Goal: Task Accomplishment & Management: Manage account settings

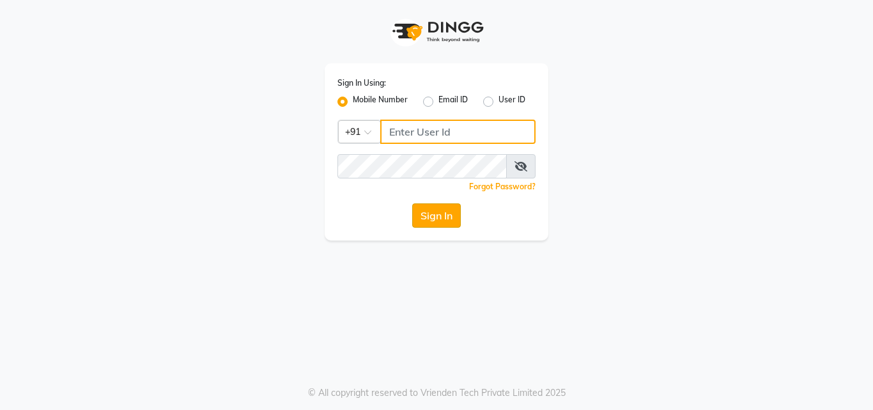
type input "8878248646"
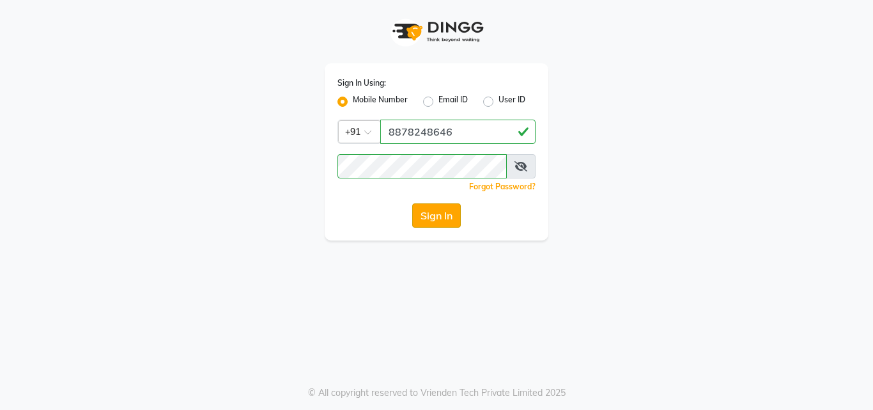
click at [440, 218] on button "Sign In" at bounding box center [436, 215] width 49 height 24
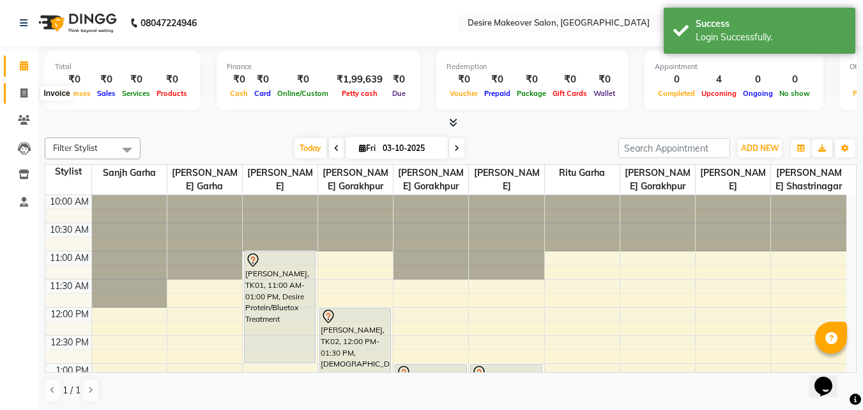
click at [26, 98] on span at bounding box center [24, 93] width 22 height 15
select select "service"
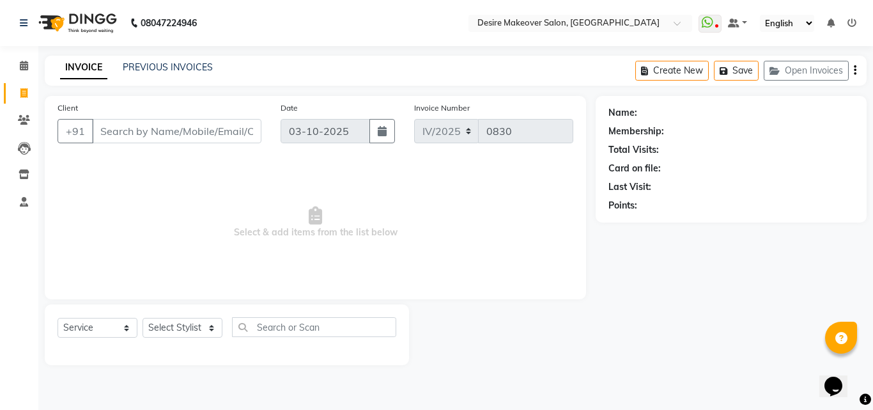
click at [855, 70] on icon "button" at bounding box center [855, 70] width 3 height 1
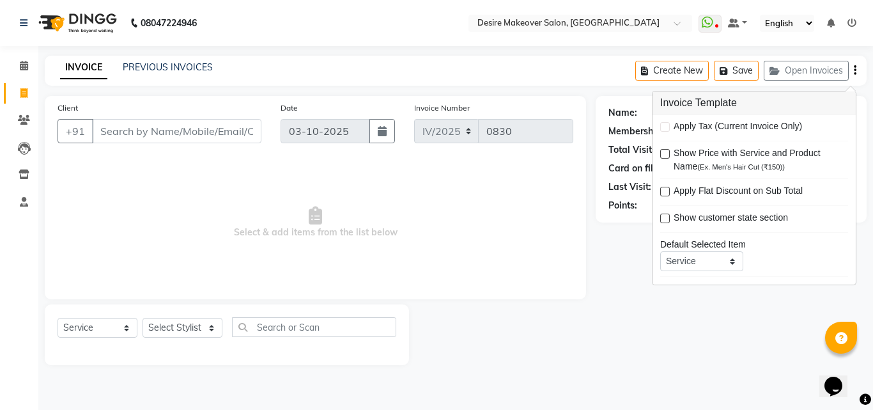
click at [595, 171] on div "Client +91 Date 03-10-2025 Invoice Number IV/2025 Q/25 0830 Select & add items …" at bounding box center [315, 230] width 560 height 269
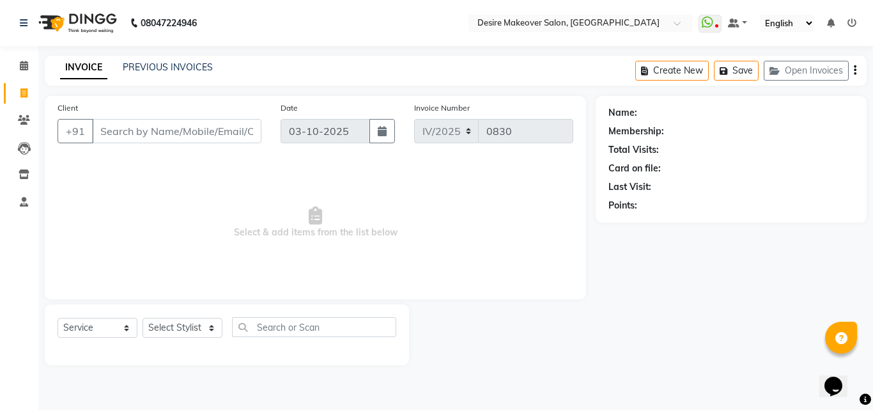
click at [805, 21] on select "English ENGLISH Español العربية मराठी हिंदी ગુજરાતી தமிழ் 中文" at bounding box center [787, 23] width 54 height 17
click at [566, 89] on main "INVOICE PREVIOUS INVOICES Create New Save Open Invoices Client +91 Date 03-10-2…" at bounding box center [455, 220] width 835 height 328
click at [779, 71] on icon "button" at bounding box center [776, 70] width 15 height 9
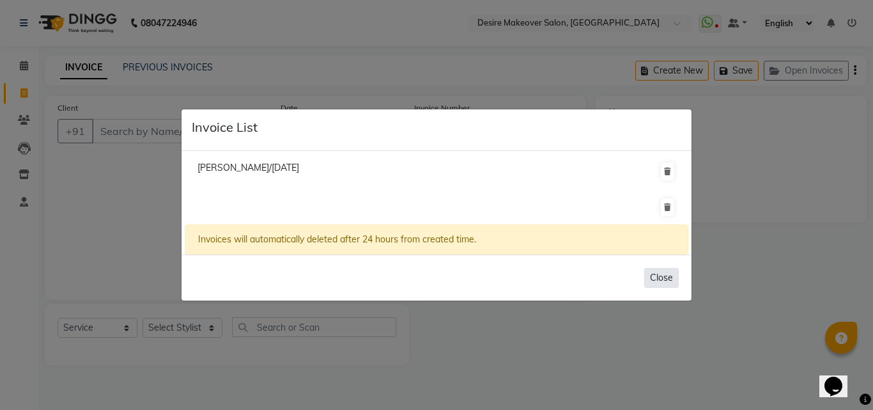
click at [666, 275] on button "Close" at bounding box center [661, 278] width 35 height 20
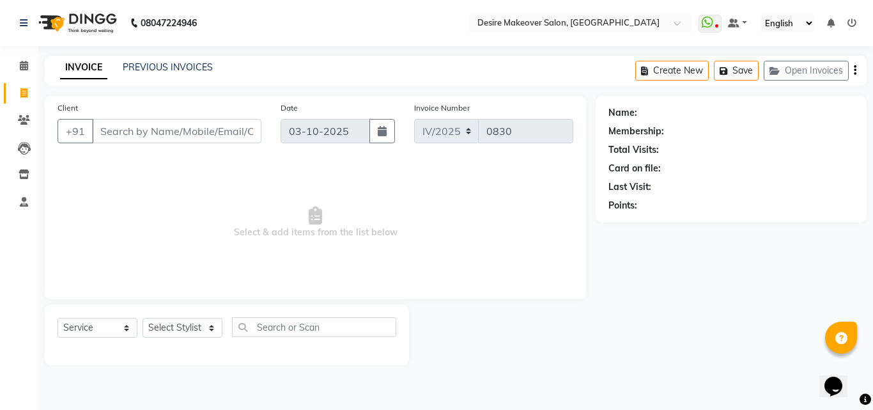
drag, startPoint x: 826, startPoint y: 60, endPoint x: 854, endPoint y: 65, distance: 29.2
click at [854, 65] on div "Create New Save Open Invoices" at bounding box center [750, 71] width 231 height 30
click at [856, 70] on icon "button" at bounding box center [855, 70] width 3 height 1
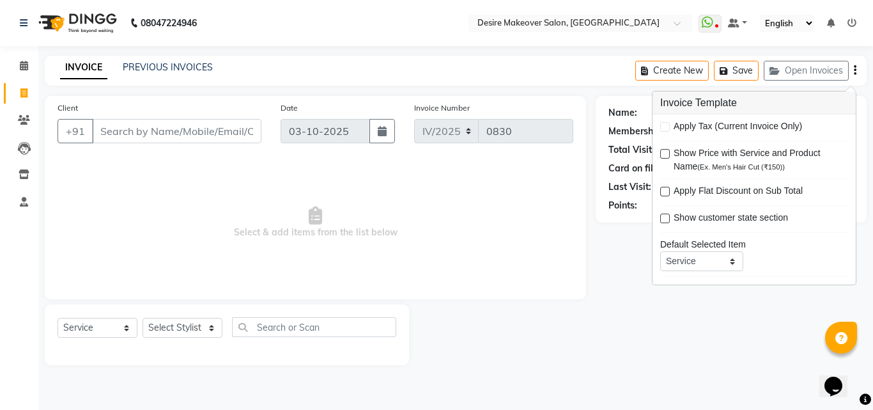
click at [621, 263] on div "Name: Membership: Total Visits: Card on file: Last Visit: Points:" at bounding box center [736, 230] width 281 height 269
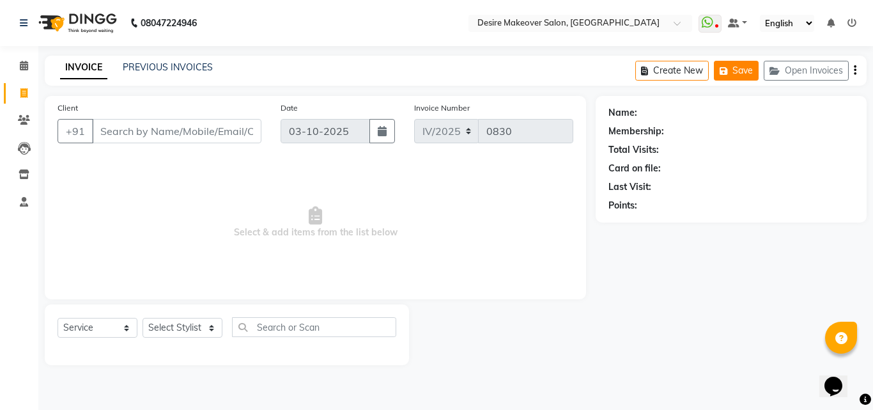
click at [730, 72] on icon "button" at bounding box center [726, 70] width 13 height 9
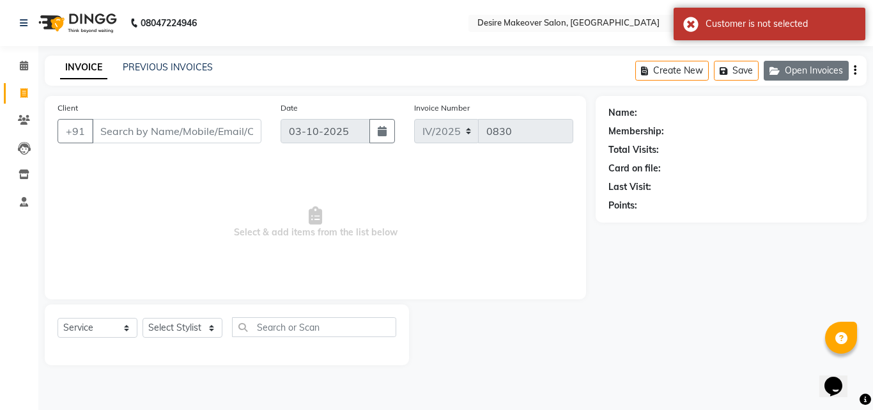
click at [789, 65] on button "Open Invoices" at bounding box center [806, 71] width 85 height 20
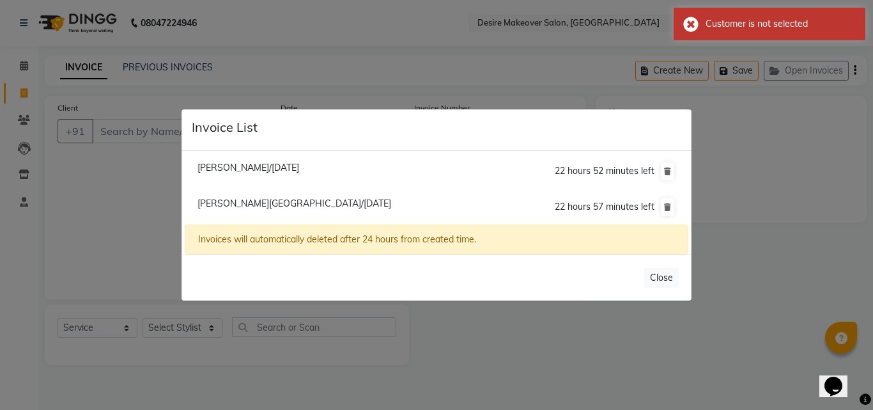
click at [324, 204] on span "Shivani Gorakhpur/03 October 2025" at bounding box center [294, 203] width 194 height 12
type input "88******24"
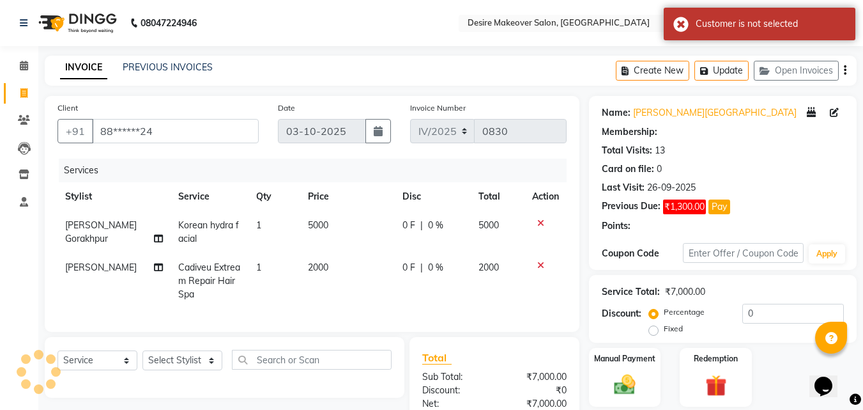
select select "1: Object"
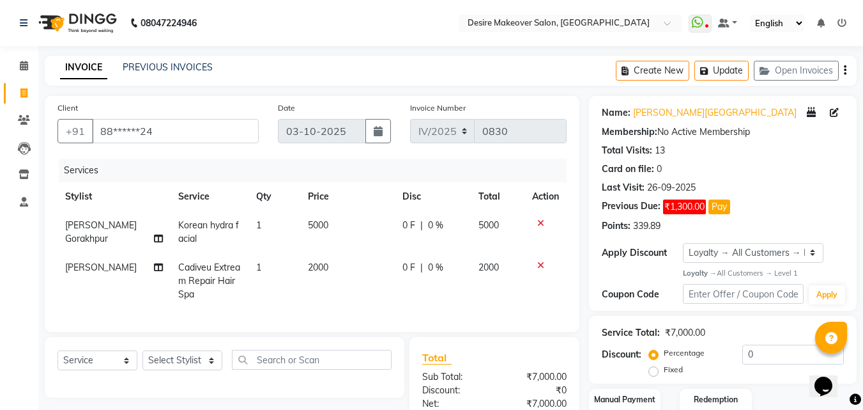
click at [538, 265] on icon at bounding box center [540, 265] width 7 height 9
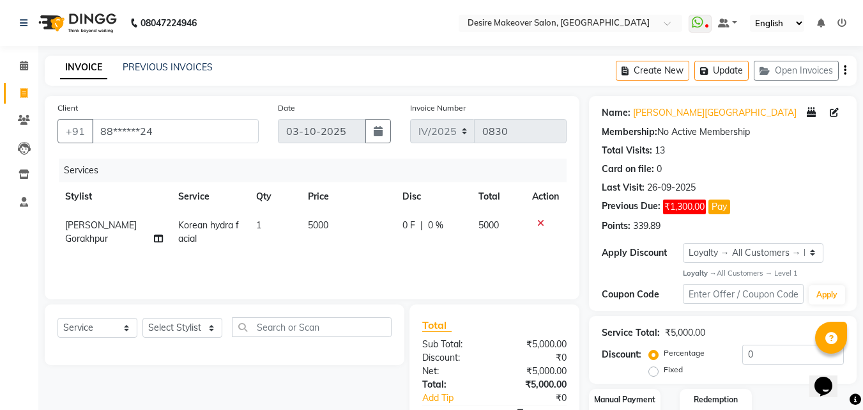
click at [540, 223] on icon at bounding box center [540, 223] width 7 height 9
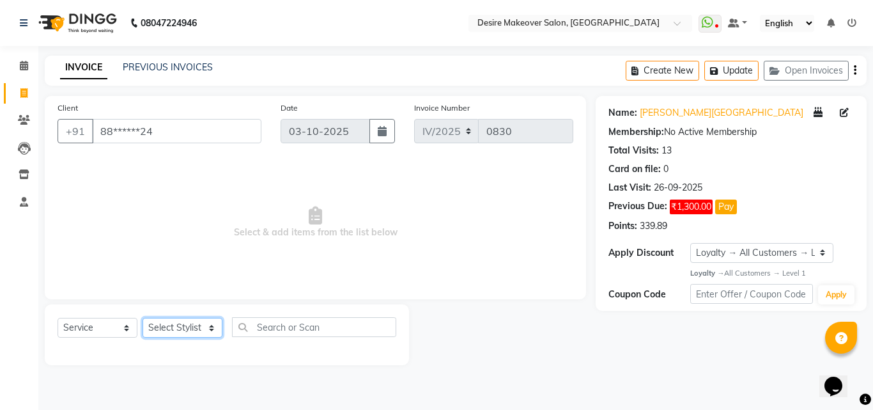
click at [215, 327] on select "Select Stylist akansha Anushaka Gorakhpur [PERSON_NAME] [PERSON_NAME] [PERSON_N…" at bounding box center [183, 328] width 80 height 20
click at [123, 331] on select "Select Service Product Membership Package Voucher Prepaid Gift Card" at bounding box center [98, 328] width 80 height 20
select select "V"
click at [58, 318] on select "Select Service Product Membership Package Voucher Prepaid Gift Card" at bounding box center [98, 328] width 80 height 20
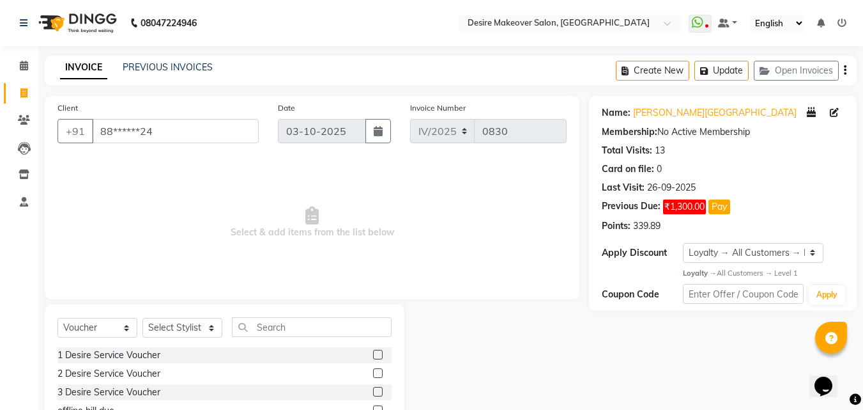
click at [375, 388] on label at bounding box center [378, 392] width 10 height 10
click at [375, 388] on input "checkbox" at bounding box center [377, 392] width 8 height 8
click at [351, 387] on div "3 Desire Service Voucher" at bounding box center [225, 392] width 334 height 16
click at [376, 387] on label at bounding box center [378, 392] width 10 height 10
click at [376, 388] on input "checkbox" at bounding box center [377, 392] width 8 height 8
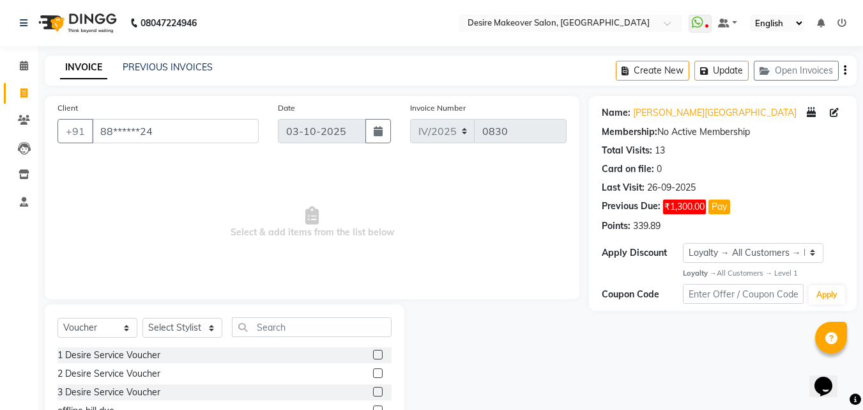
click at [376, 387] on label at bounding box center [378, 392] width 10 height 10
click at [376, 388] on input "checkbox" at bounding box center [377, 392] width 8 height 8
click at [376, 387] on label at bounding box center [378, 392] width 10 height 10
click at [376, 388] on input "checkbox" at bounding box center [377, 392] width 8 height 8
click at [376, 387] on label at bounding box center [378, 392] width 10 height 10
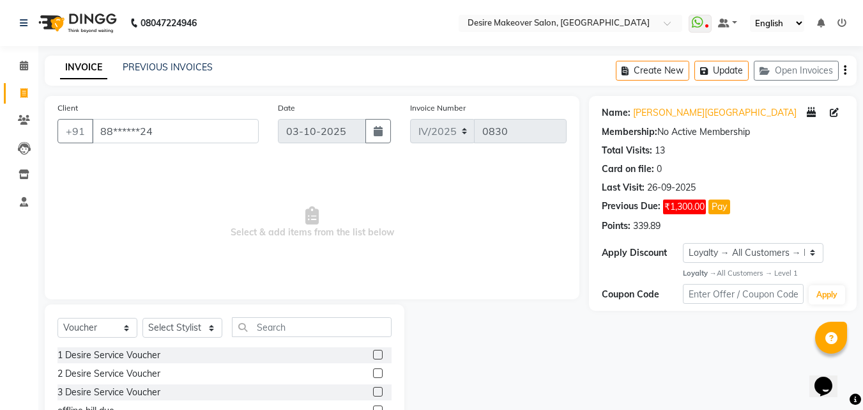
click at [376, 388] on input "checkbox" at bounding box center [377, 392] width 8 height 8
checkbox input "false"
click at [210, 325] on select "Select Stylist akansha Anushaka Gorakhpur [PERSON_NAME] [PERSON_NAME] [PERSON_N…" at bounding box center [183, 328] width 80 height 20
select select "46879"
click at [143, 318] on select "Select Stylist akansha Anushaka Gorakhpur [PERSON_NAME] [PERSON_NAME] [PERSON_N…" at bounding box center [183, 328] width 80 height 20
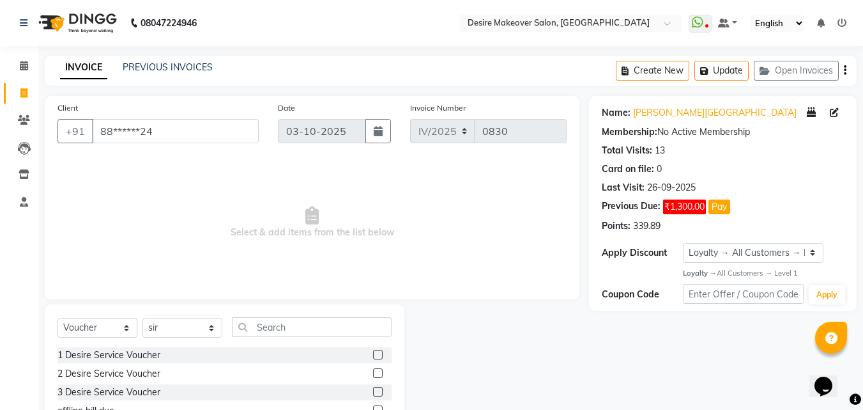
click at [378, 390] on label at bounding box center [378, 392] width 10 height 10
click at [378, 390] on input "checkbox" at bounding box center [377, 392] width 8 height 8
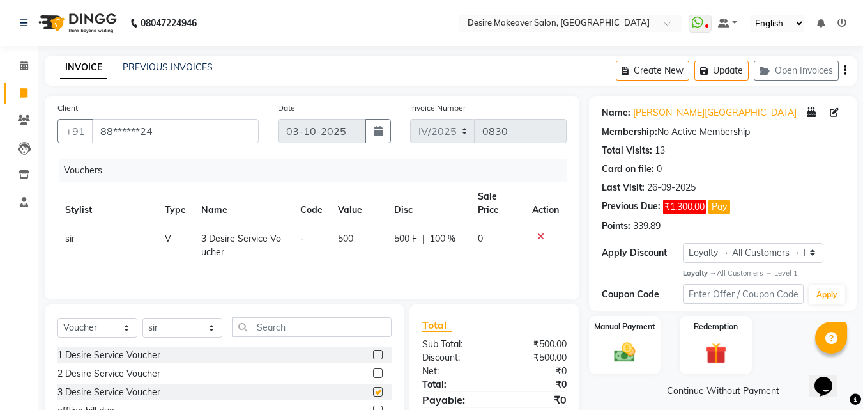
checkbox input "false"
click at [351, 236] on span "500" at bounding box center [345, 239] width 15 height 12
select select "46879"
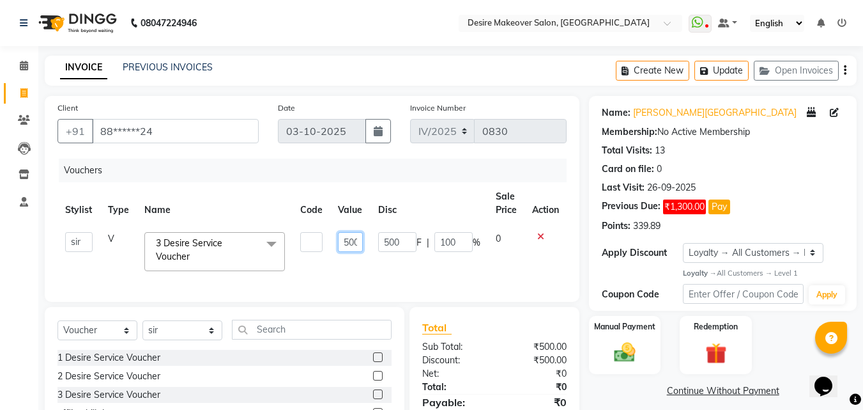
click at [359, 241] on input "500" at bounding box center [350, 242] width 24 height 20
type input "5"
type input "7000"
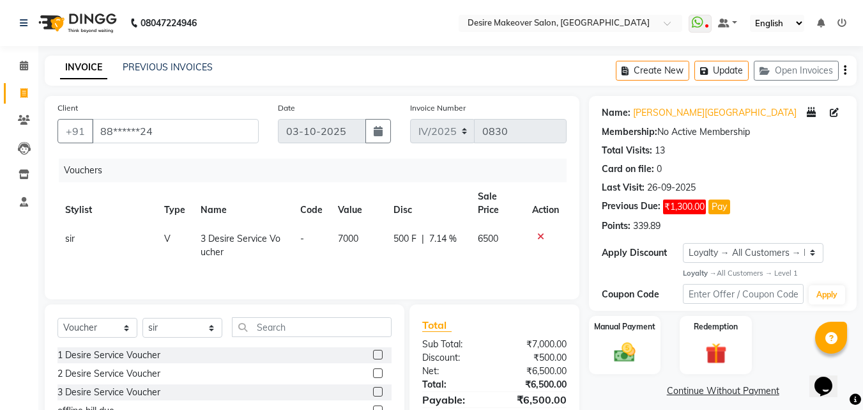
click at [444, 238] on span "7.14 %" at bounding box center [442, 238] width 27 height 13
select select "46879"
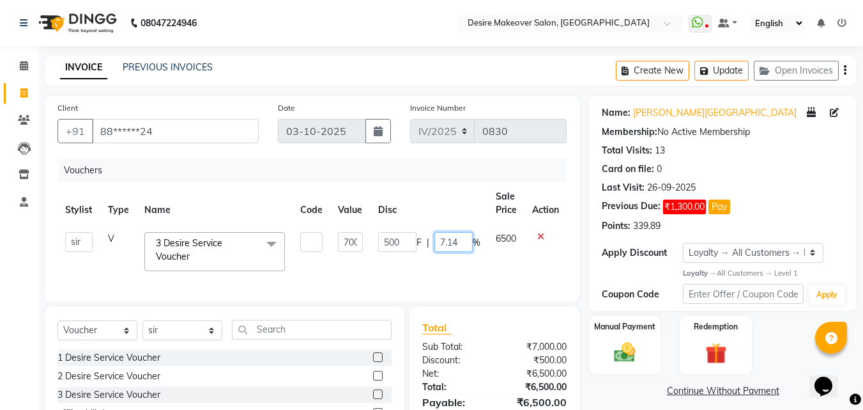
click at [464, 241] on input "7.14" at bounding box center [454, 242] width 38 height 20
type input "7"
type input "50"
click at [502, 256] on td "6500" at bounding box center [506, 251] width 36 height 54
select select "46879"
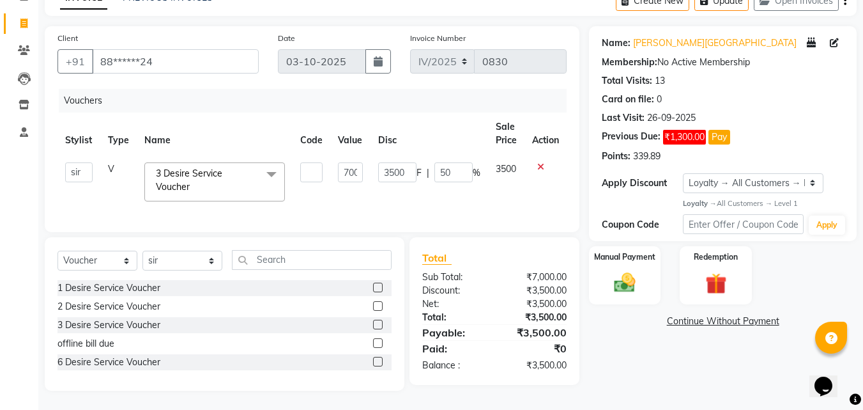
scroll to position [79, 0]
click at [633, 270] on img at bounding box center [625, 283] width 36 height 26
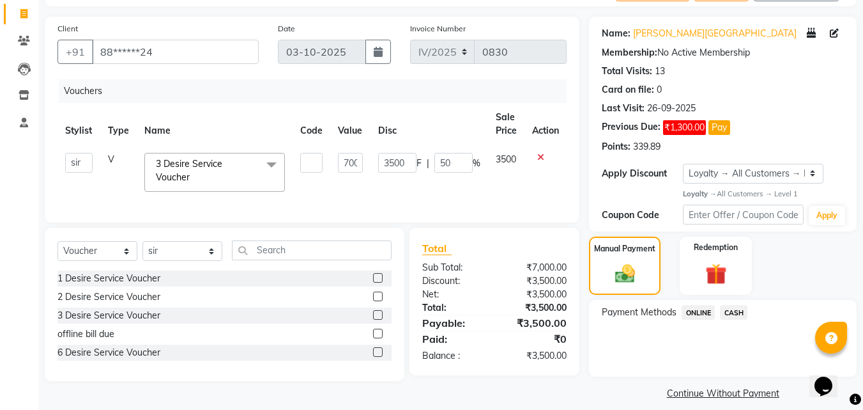
click at [700, 314] on span "ONLINE" at bounding box center [698, 312] width 33 height 15
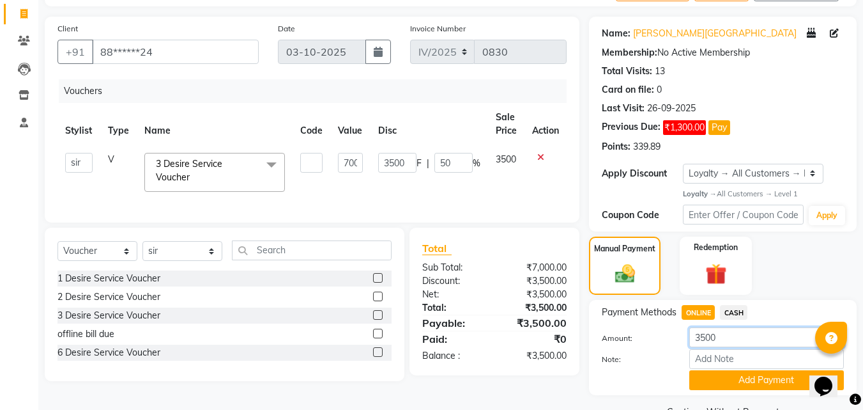
click at [731, 339] on input "3500" at bounding box center [767, 337] width 155 height 20
type input "3"
type input "3000"
click at [729, 378] on button "Add Payment" at bounding box center [767, 380] width 155 height 20
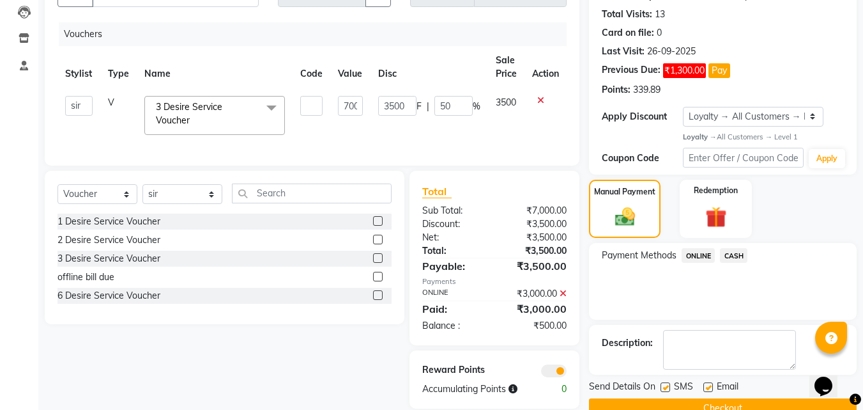
scroll to position [164, 0]
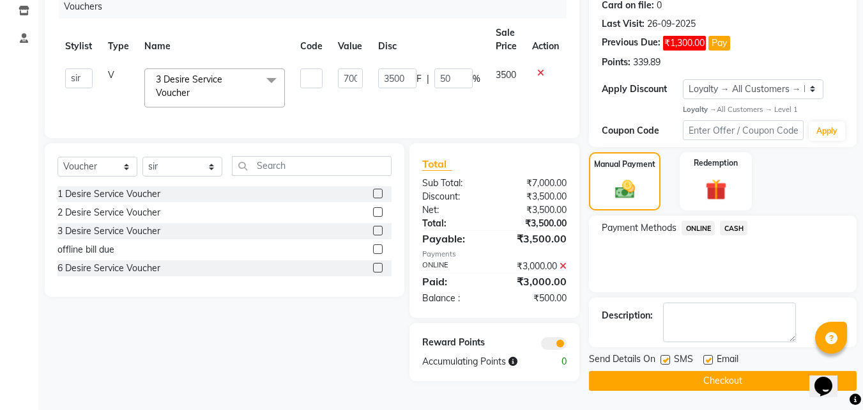
click at [625, 381] on button "Checkout" at bounding box center [723, 381] width 268 height 20
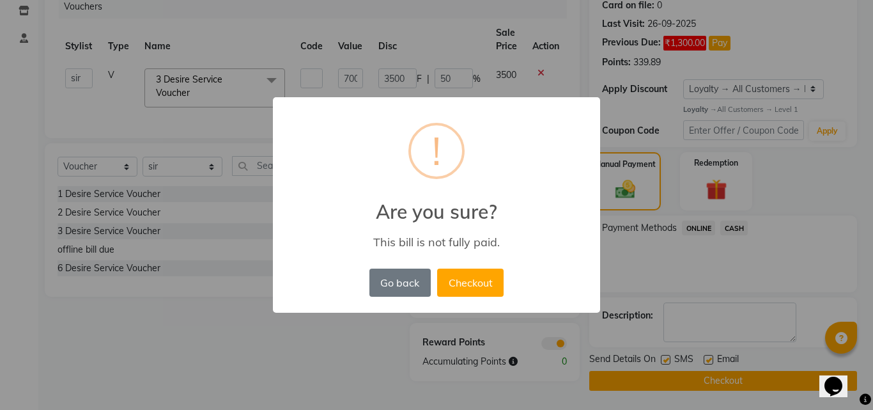
click at [626, 381] on div "× ! Are you sure? This bill is not fully paid. Go back No Checkout" at bounding box center [436, 205] width 873 height 410
click at [478, 282] on button "Checkout" at bounding box center [470, 282] width 66 height 28
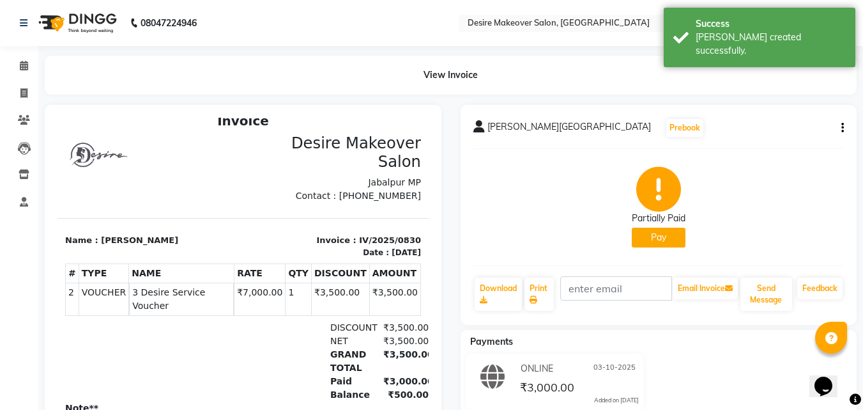
scroll to position [10, 0]
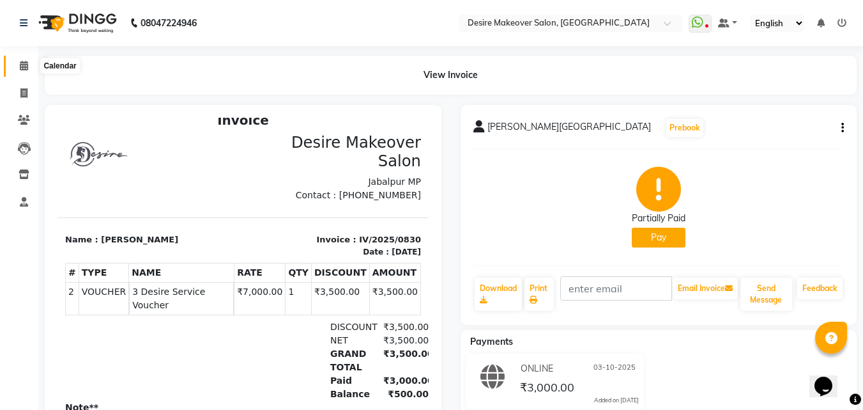
click at [20, 66] on icon at bounding box center [24, 66] width 8 height 10
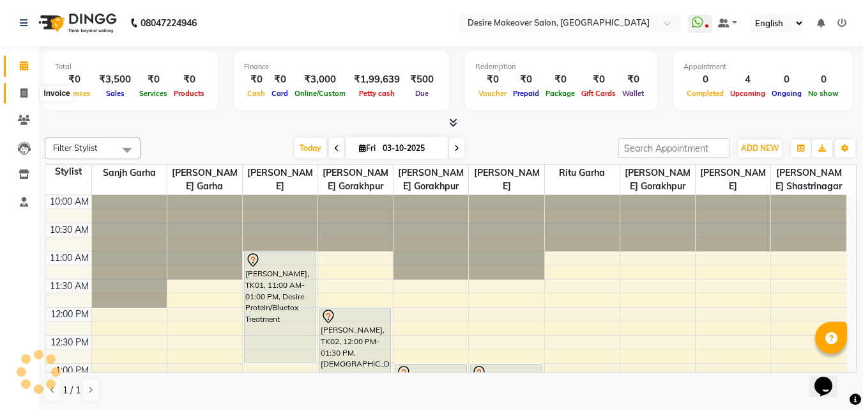
click at [24, 89] on icon at bounding box center [23, 93] width 7 height 10
select select "service"
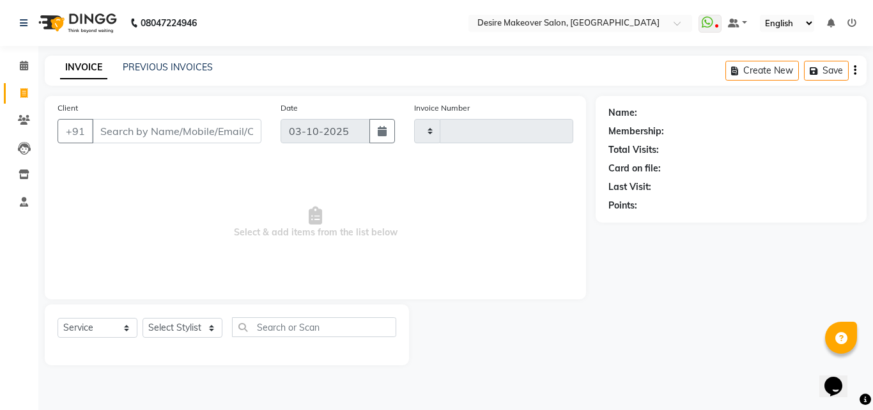
type input "0831"
select select "6198"
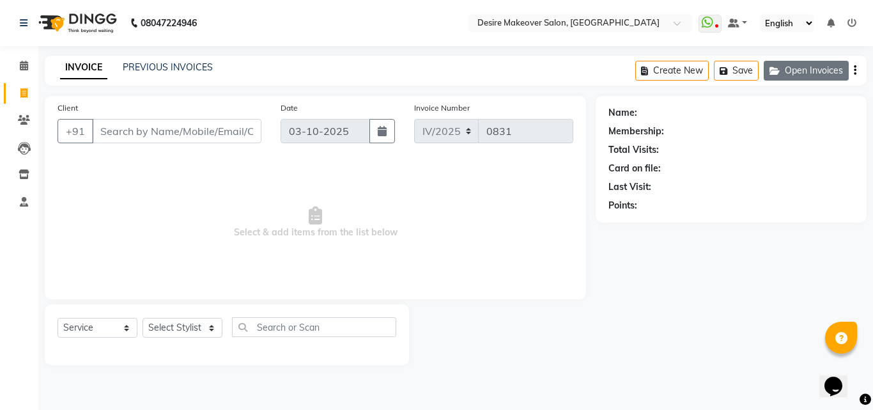
click at [790, 69] on button "Open Invoices" at bounding box center [806, 71] width 85 height 20
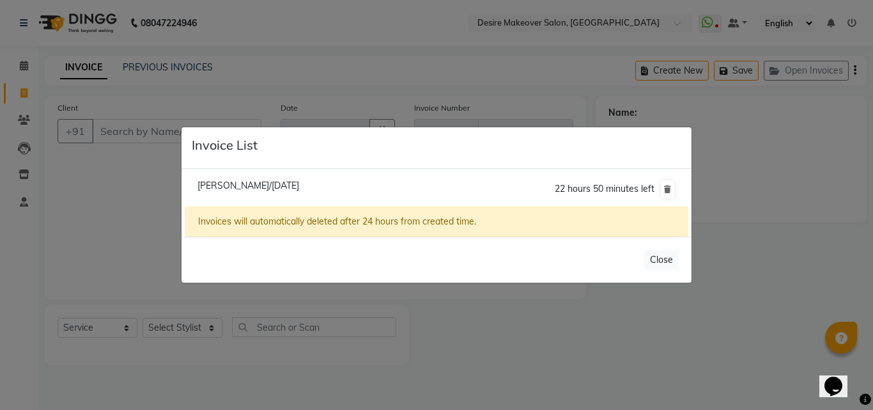
click at [392, 189] on li "Nancy Das/03 October 2025 22 hours 50 minutes left" at bounding box center [437, 189] width 504 height 36
click at [391, 189] on li "Nancy Das/03 October 2025 22 hours 50 minutes left" at bounding box center [437, 189] width 504 height 36
click at [502, 187] on li "Nancy Das/03 October 2025 22 hours 50 minutes left" at bounding box center [437, 189] width 504 height 36
click at [240, 182] on span "Nancy Das/03 October 2025" at bounding box center [248, 186] width 102 height 12
type input "73******15"
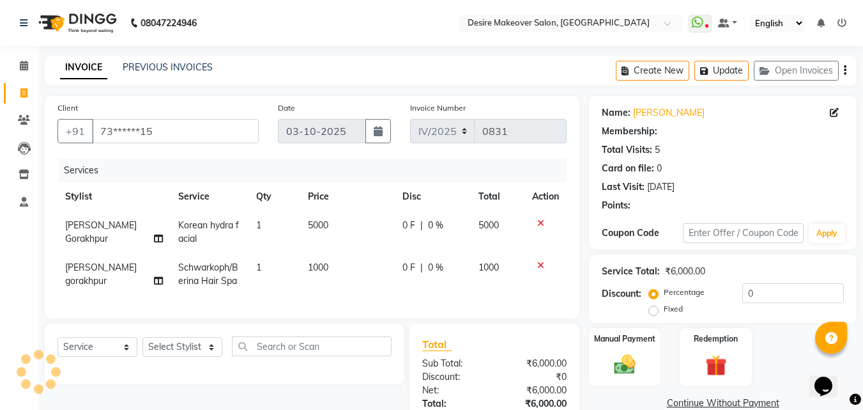
select select "1: Object"
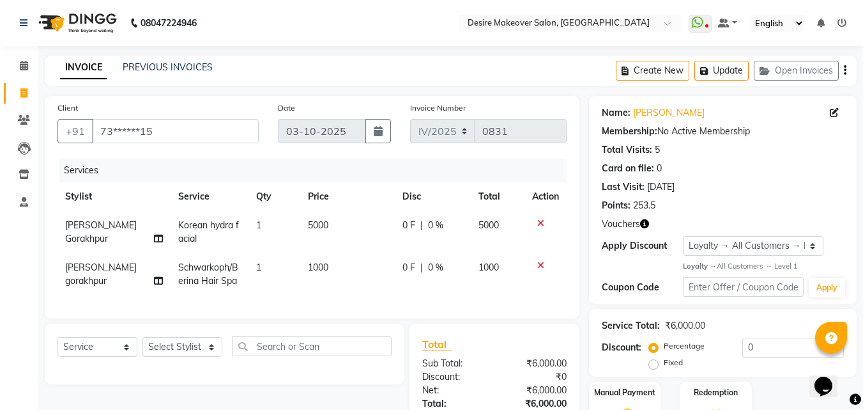
click at [210, 224] on span "Korean hydra facial" at bounding box center [208, 231] width 61 height 25
select select "58066"
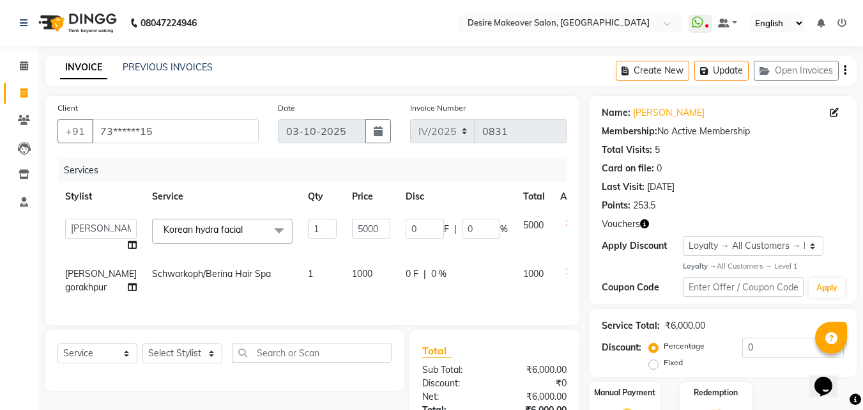
click at [266, 228] on span at bounding box center [279, 231] width 26 height 24
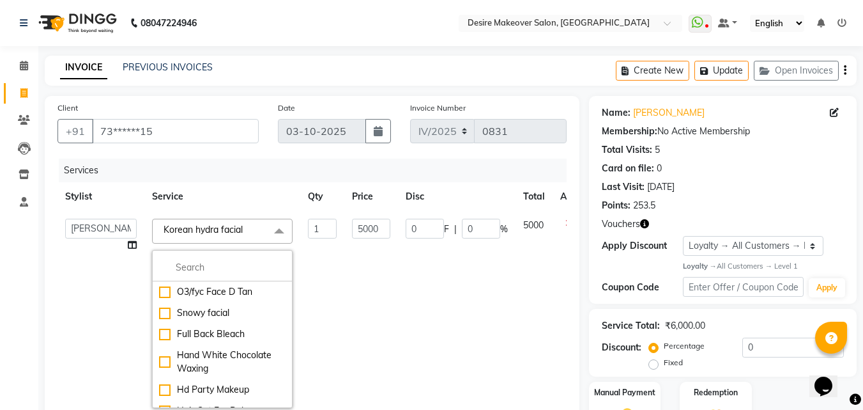
click at [300, 284] on td "1" at bounding box center [322, 313] width 44 height 204
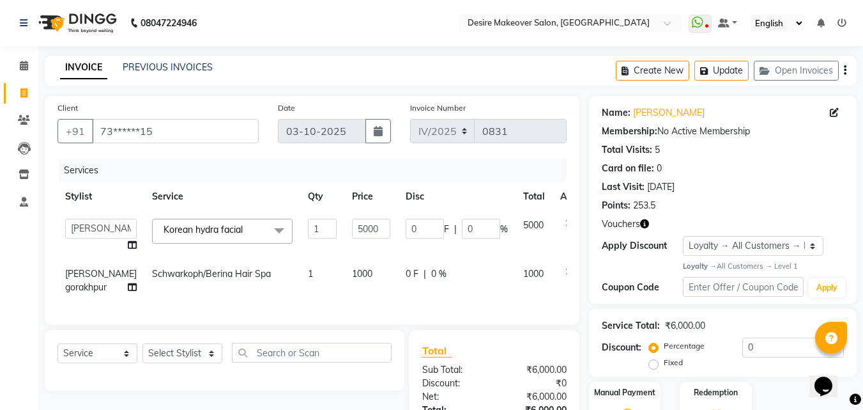
click at [566, 219] on icon at bounding box center [569, 223] width 7 height 9
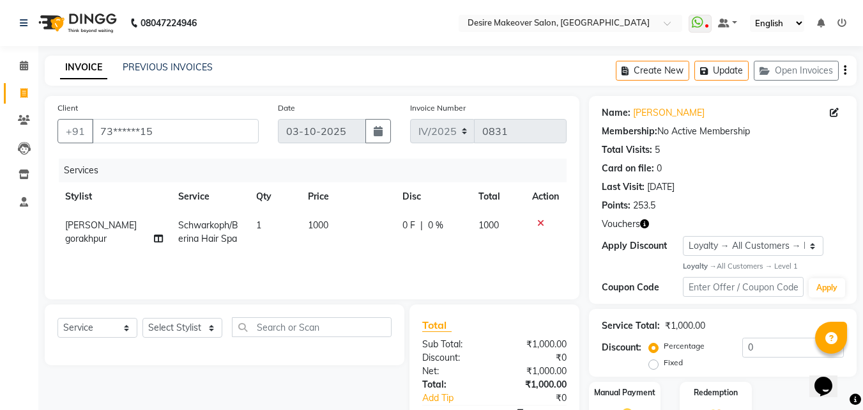
click at [541, 221] on icon at bounding box center [540, 223] width 7 height 9
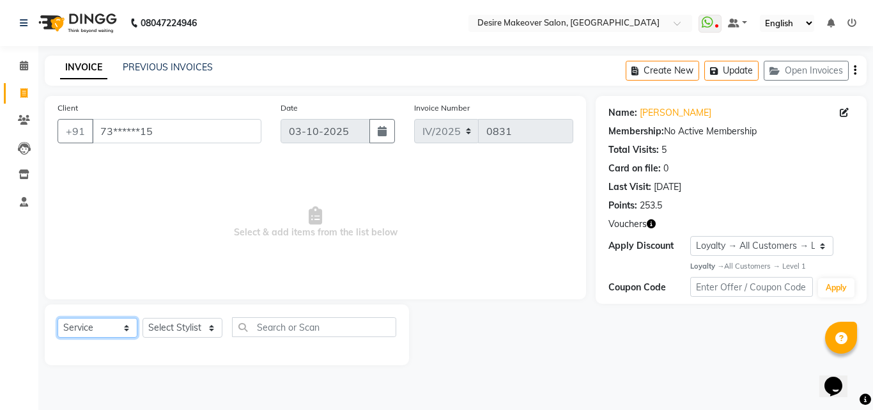
click at [127, 330] on select "Select Service Product Membership Package Voucher Prepaid Gift Card" at bounding box center [98, 328] width 80 height 20
select select "V"
click at [58, 318] on select "Select Service Product Membership Package Voucher Prepaid Gift Card" at bounding box center [98, 328] width 80 height 20
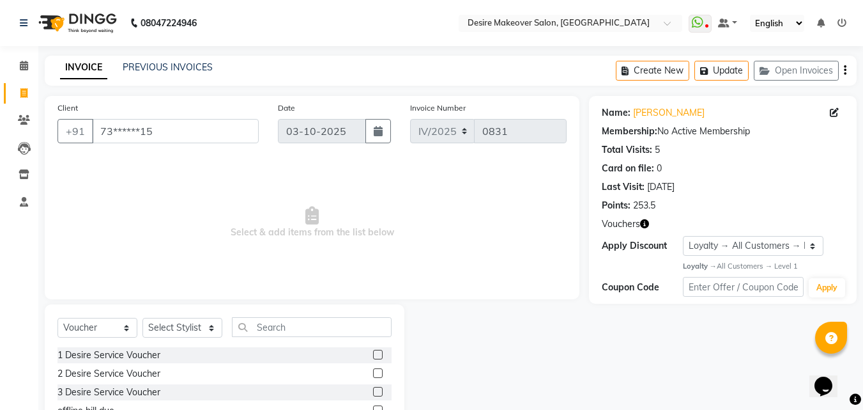
click at [199, 394] on div "3 Desire Service Voucher" at bounding box center [225, 392] width 334 height 16
click at [379, 389] on label at bounding box center [378, 392] width 10 height 10
click at [379, 389] on input "checkbox" at bounding box center [377, 392] width 8 height 8
checkbox input "false"
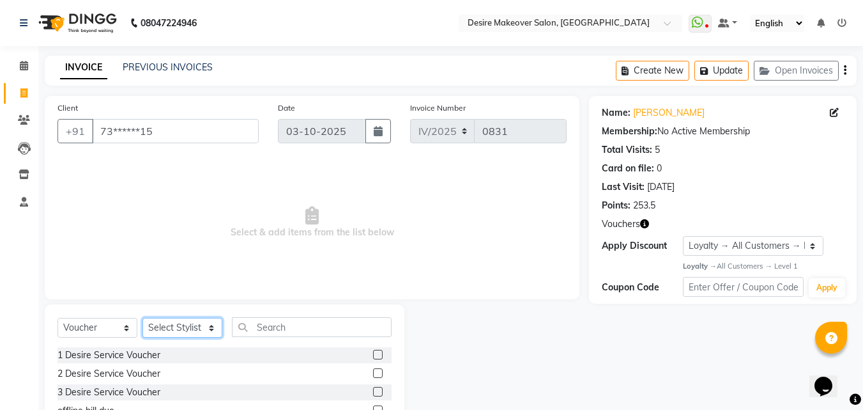
click at [210, 328] on select "Select Stylist akansha Anushaka Gorakhpur [PERSON_NAME] [PERSON_NAME] [PERSON_N…" at bounding box center [183, 328] width 80 height 20
select select "46879"
click at [143, 318] on select "Select Stylist akansha Anushaka Gorakhpur [PERSON_NAME] [PERSON_NAME] [PERSON_N…" at bounding box center [183, 328] width 80 height 20
click at [375, 392] on label at bounding box center [378, 392] width 10 height 10
click at [375, 392] on input "checkbox" at bounding box center [377, 392] width 8 height 8
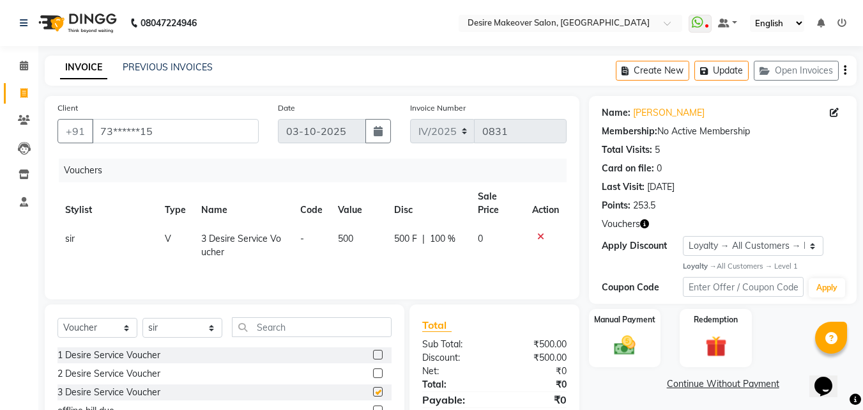
checkbox input "false"
click at [353, 233] on td "500" at bounding box center [358, 245] width 56 height 42
select select "46879"
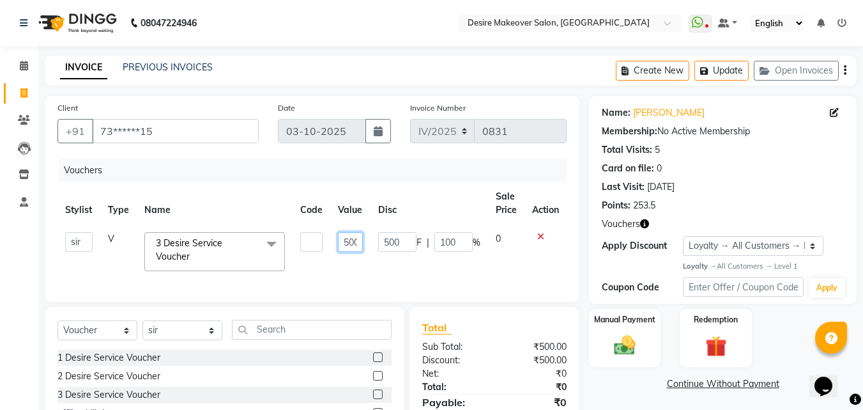
click at [357, 240] on input "500" at bounding box center [350, 242] width 24 height 20
click at [537, 235] on icon at bounding box center [540, 236] width 7 height 9
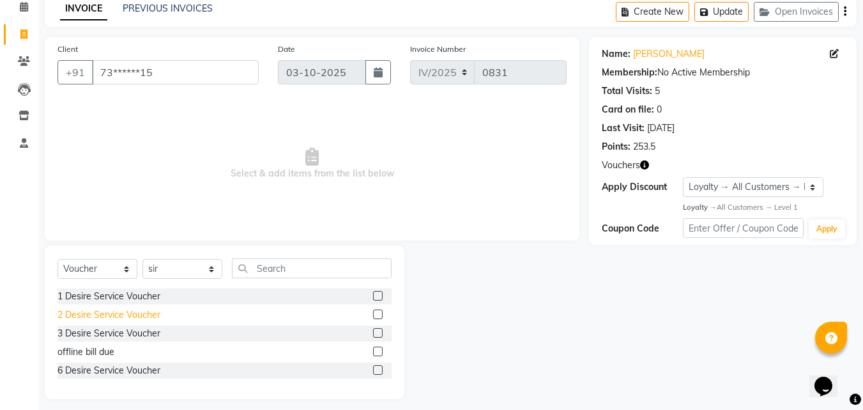
scroll to position [65, 0]
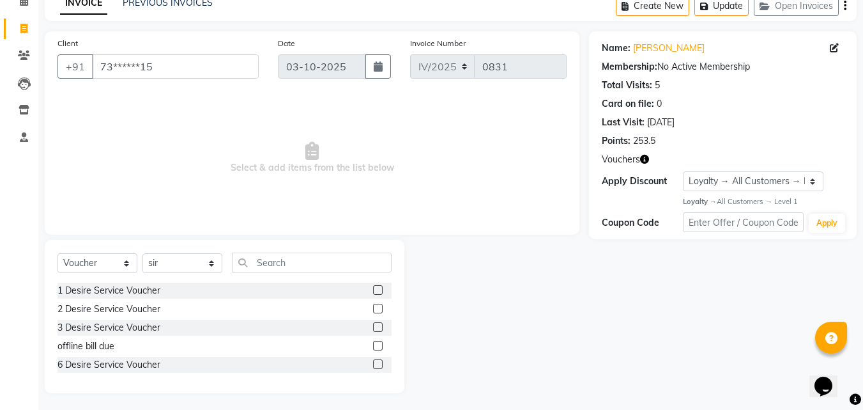
click at [261, 359] on div "6 Desire Service Voucher" at bounding box center [225, 365] width 334 height 16
click at [380, 360] on label at bounding box center [378, 364] width 10 height 10
click at [380, 360] on input "checkbox" at bounding box center [377, 364] width 8 height 8
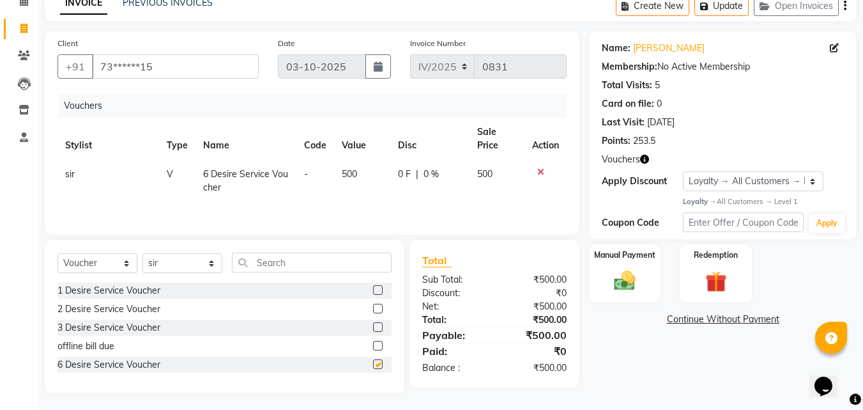
checkbox input "false"
click at [376, 325] on label at bounding box center [378, 327] width 10 height 10
click at [376, 325] on input "checkbox" at bounding box center [377, 327] width 8 height 8
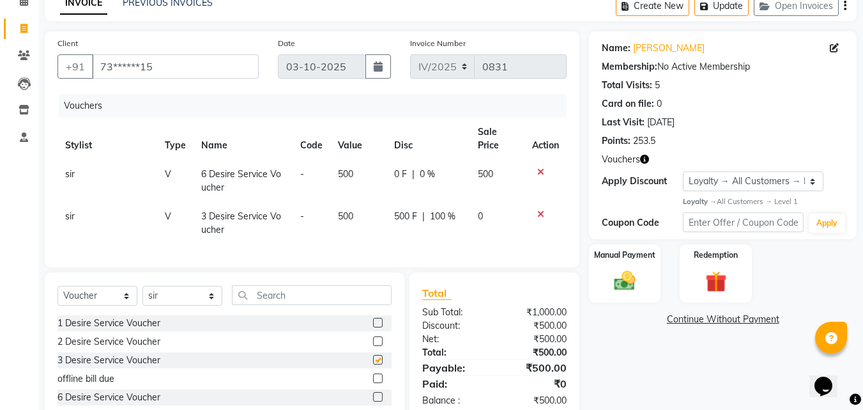
checkbox input "false"
click at [544, 208] on td at bounding box center [546, 223] width 42 height 42
click at [536, 213] on div at bounding box center [545, 214] width 27 height 9
click at [542, 215] on icon at bounding box center [540, 214] width 7 height 9
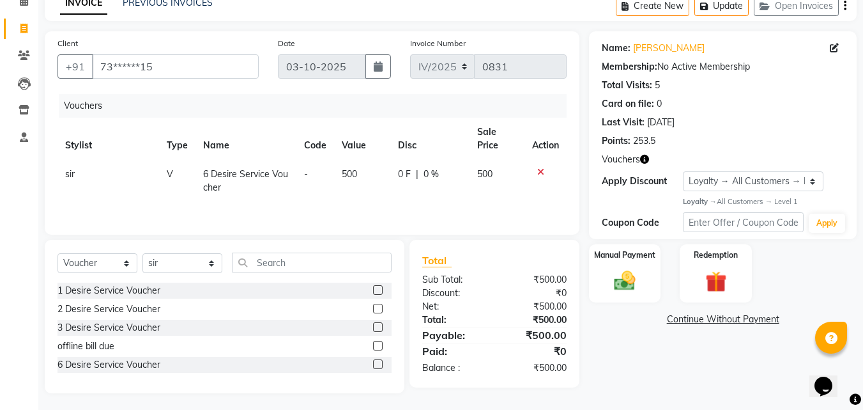
click at [539, 169] on icon at bounding box center [540, 171] width 7 height 9
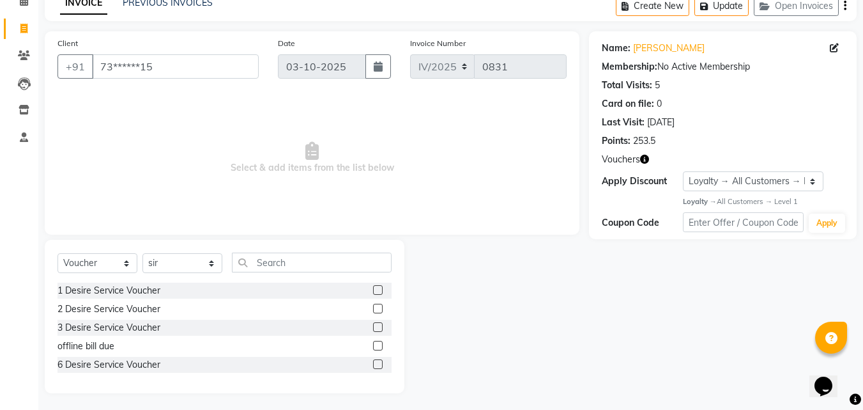
click at [189, 9] on div "PREVIOUS INVOICES" at bounding box center [168, 2] width 90 height 13
click at [158, 6] on link "PREVIOUS INVOICES" at bounding box center [168, 3] width 90 height 12
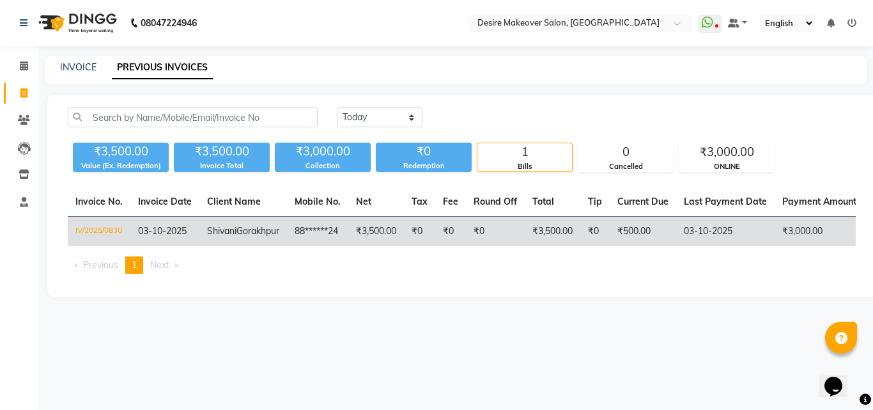
click at [210, 237] on td "Shivani Gorakhpur" at bounding box center [243, 232] width 88 height 30
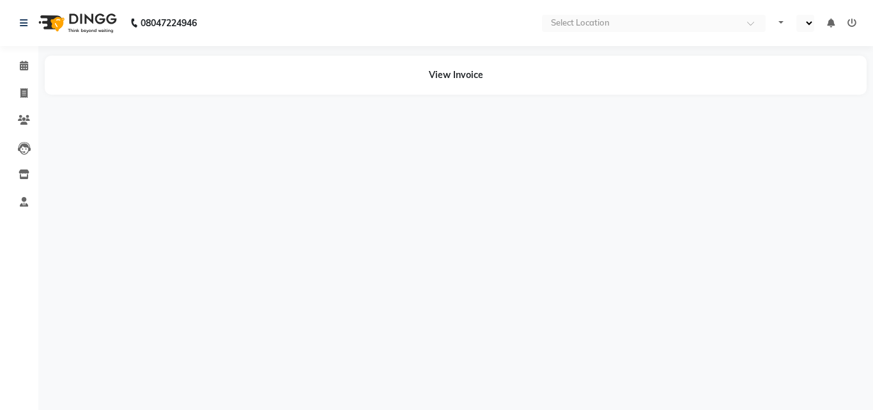
select select "en"
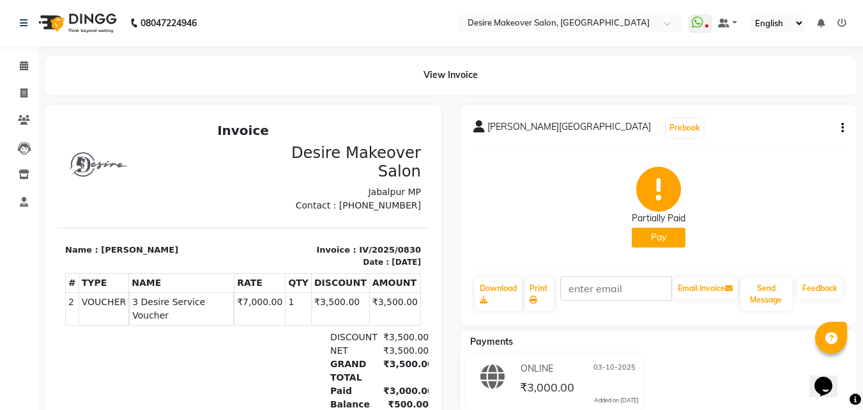
click at [842, 128] on icon "button" at bounding box center [843, 128] width 3 height 1
click at [818, 108] on div "Edit Item Staff" at bounding box center [792, 112] width 61 height 16
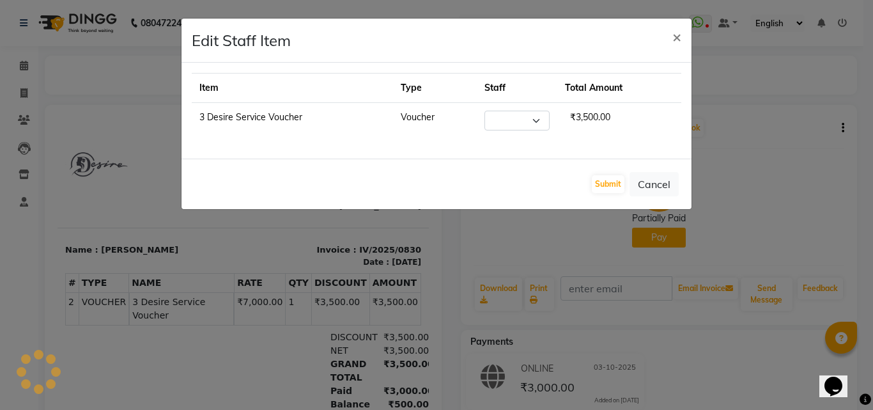
select select "46879"
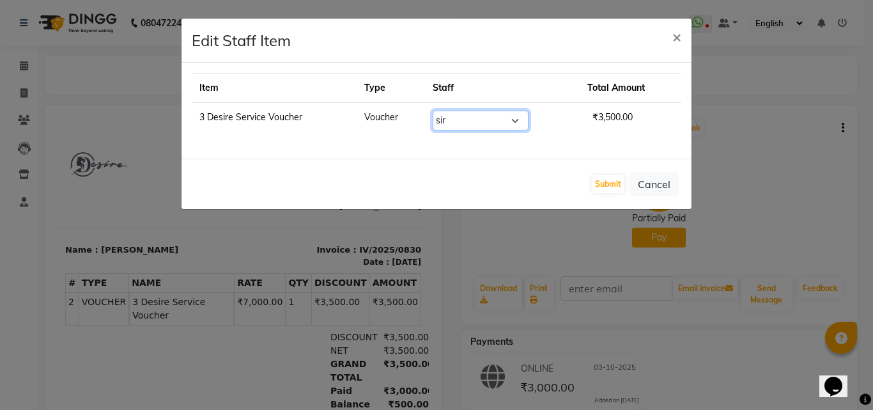
click at [518, 118] on select "Select akansha Anushaka Gorakhpur bhumika kashish mona garha muskan shastrinaga…" at bounding box center [481, 121] width 96 height 20
click at [673, 40] on span "×" at bounding box center [676, 36] width 9 height 19
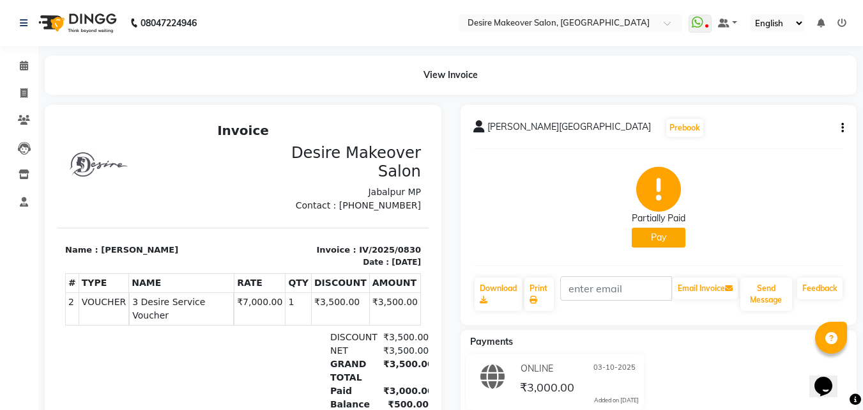
click at [673, 40] on nav "08047224946 Select Location × Desire Makeover Salon, Jabalpur WhatsApp Status ✕…" at bounding box center [431, 23] width 863 height 46
click at [28, 95] on span at bounding box center [24, 93] width 22 height 15
select select "service"
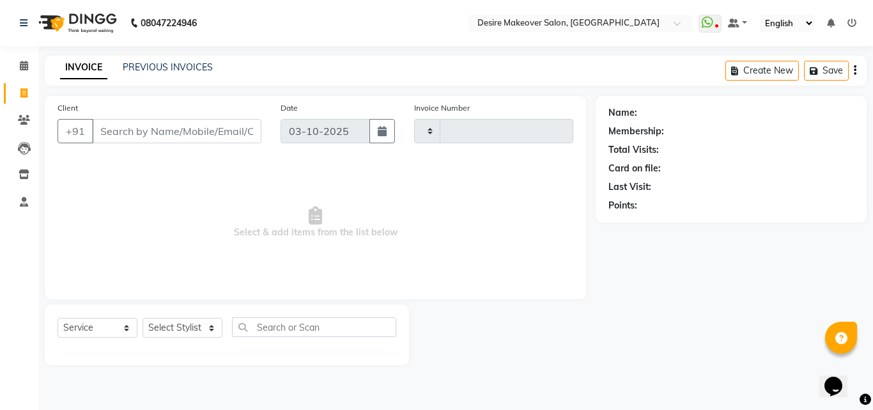
type input "0831"
select select "6198"
click at [173, 124] on input "Client" at bounding box center [176, 131] width 169 height 24
click at [173, 130] on input "Client" at bounding box center [176, 131] width 169 height 24
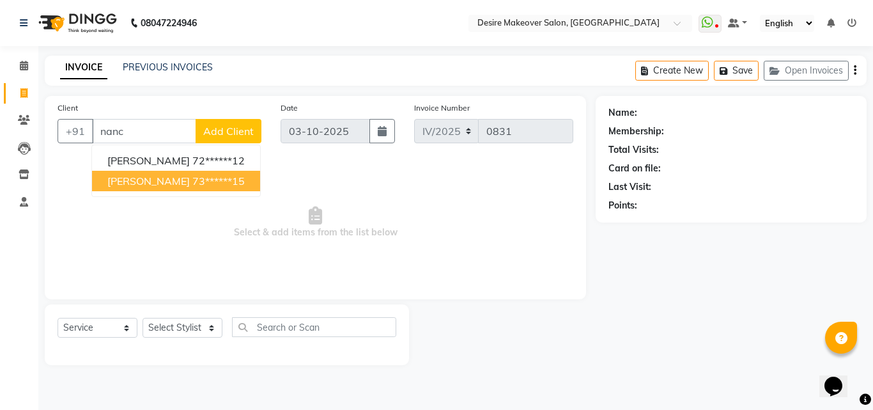
click at [192, 180] on ngb-highlight "73******15" at bounding box center [218, 180] width 52 height 13
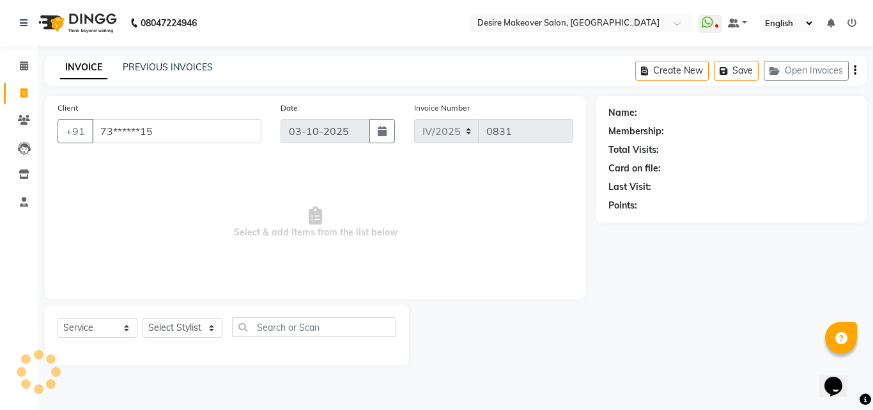
type input "73******15"
select select "1: Object"
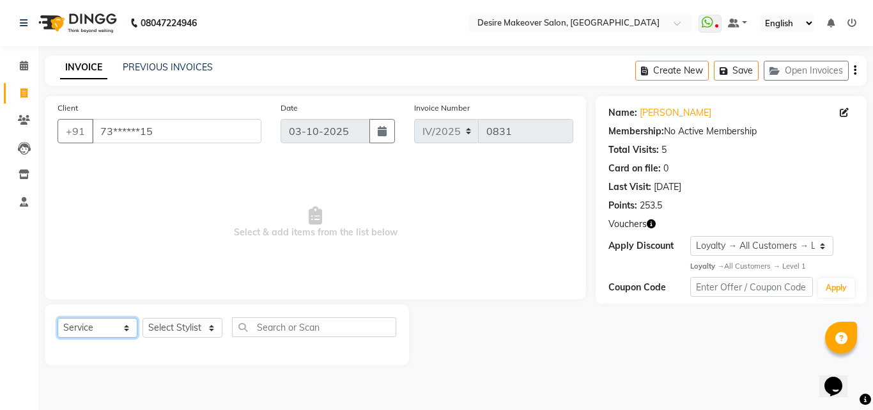
click at [126, 328] on select "Select Service Product Membership Package Voucher Prepaid Gift Card" at bounding box center [98, 328] width 80 height 20
click at [188, 279] on span "Select & add items from the list below" at bounding box center [316, 222] width 516 height 128
click at [127, 327] on select "Select Service Product Membership Package Voucher Prepaid Gift Card" at bounding box center [98, 328] width 80 height 20
click at [382, 256] on span "Select & add items from the list below" at bounding box center [316, 222] width 516 height 128
click at [123, 326] on select "Select Service Product Membership Package Voucher Prepaid Gift Card" at bounding box center [98, 328] width 80 height 20
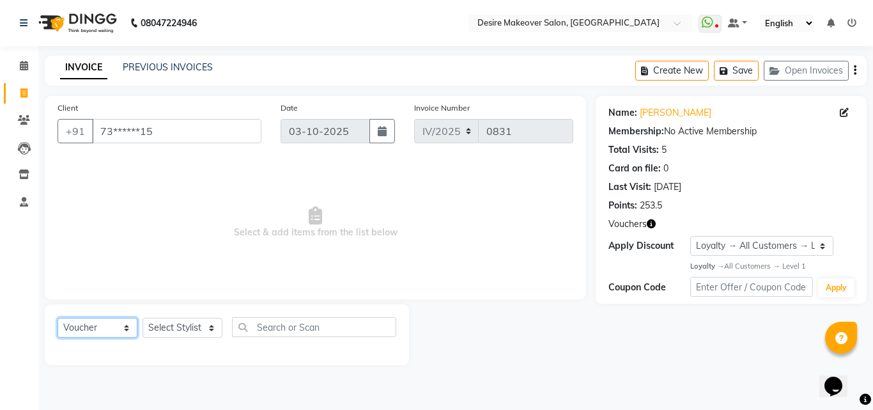
click at [58, 318] on select "Select Service Product Membership Package Voucher Prepaid Gift Card" at bounding box center [98, 328] width 80 height 20
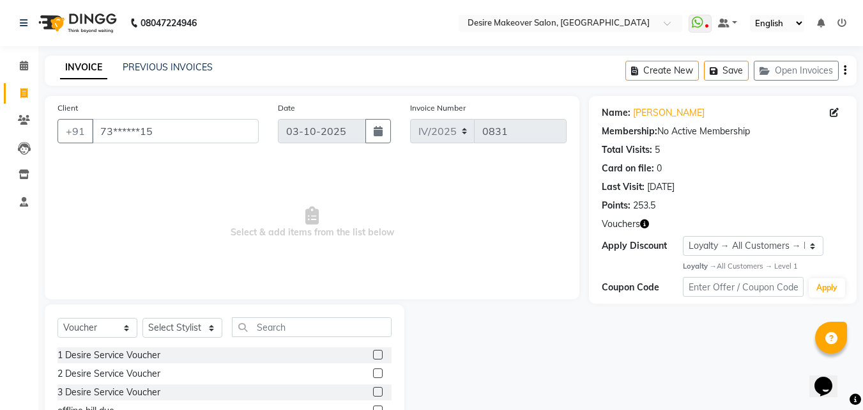
click at [196, 396] on div "3 Desire Service Voucher" at bounding box center [225, 392] width 334 height 16
click at [123, 326] on select "Select Service Product Membership Package Voucher Prepaid Gift Card" at bounding box center [98, 328] width 80 height 20
select select "service"
click at [58, 318] on select "Select Service Product Membership Package Voucher Prepaid Gift Card" at bounding box center [98, 328] width 80 height 20
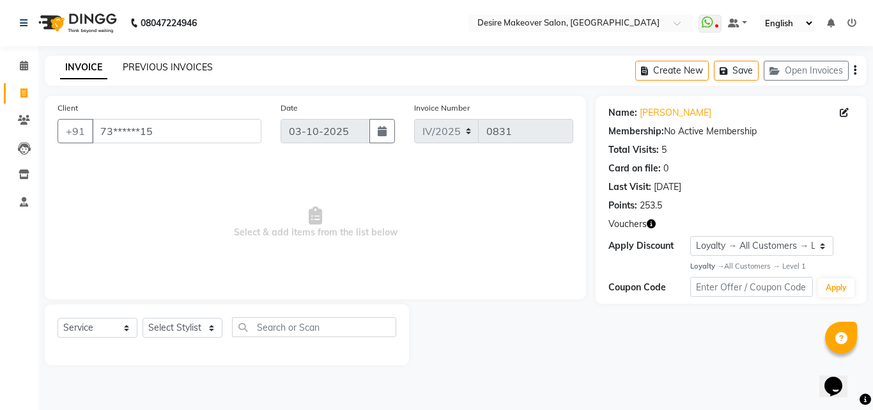
click at [183, 69] on link "PREVIOUS INVOICES" at bounding box center [168, 67] width 90 height 12
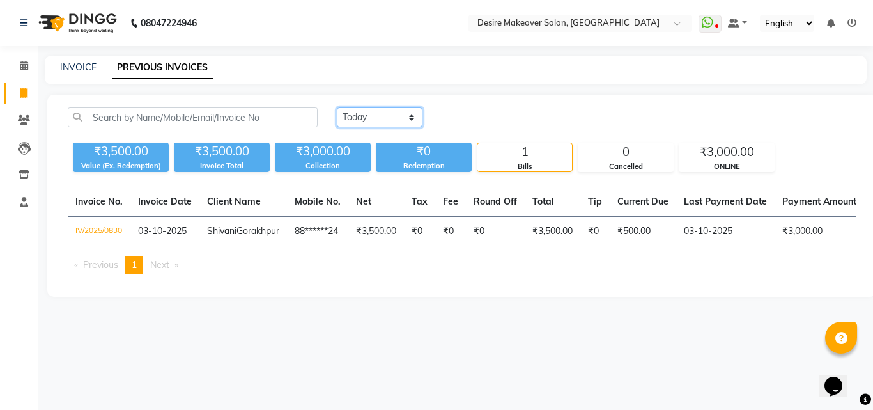
click at [412, 117] on select "Today Yesterday Custom Range" at bounding box center [380, 117] width 86 height 20
select select "range"
click at [337, 107] on select "Today Yesterday Custom Range" at bounding box center [380, 117] width 86 height 20
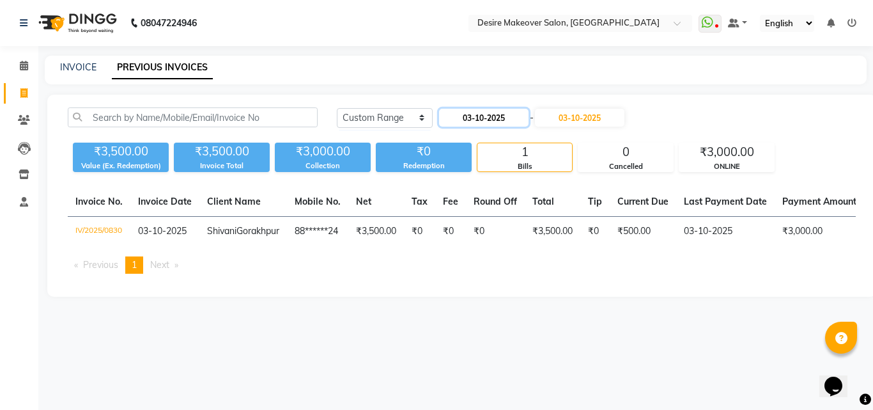
click at [504, 121] on input "03-10-2025" at bounding box center [483, 118] width 89 height 18
select select "10"
select select "2025"
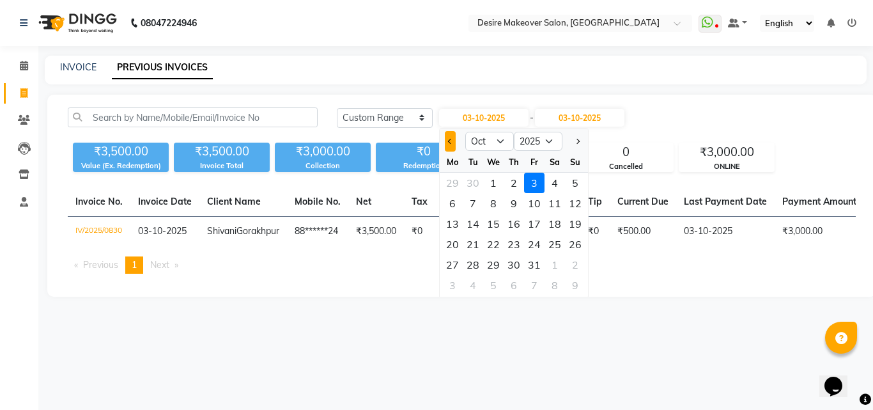
click at [454, 135] on button "Previous month" at bounding box center [450, 141] width 11 height 20
select select "9"
click at [501, 141] on select "Jan Feb Mar Apr May Jun Jul Aug Sep Oct Nov Dec" at bounding box center [489, 141] width 49 height 19
click at [465, 132] on select "Jan Feb Mar Apr May Jun Jul Aug Sep Oct Nov Dec" at bounding box center [489, 141] width 49 height 19
click at [553, 225] on div "20" at bounding box center [554, 223] width 20 height 20
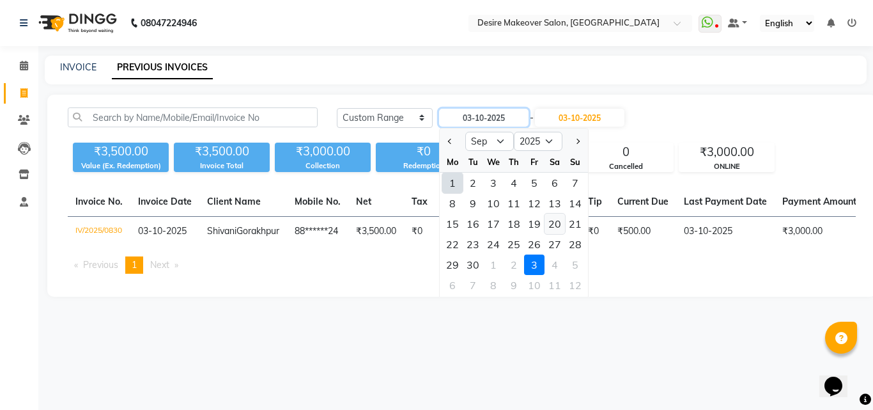
type input "20-09-2025"
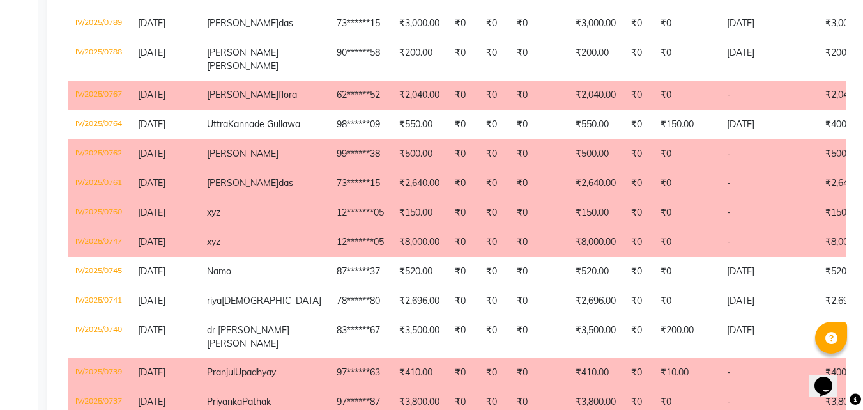
scroll to position [1591, 0]
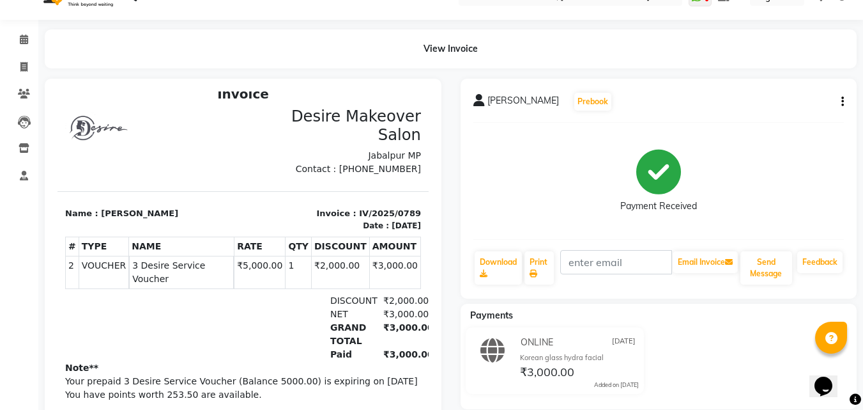
scroll to position [79, 0]
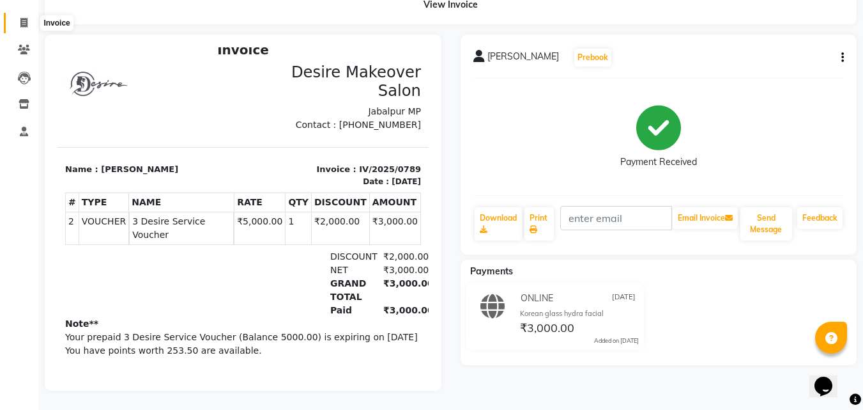
click at [26, 18] on icon at bounding box center [23, 23] width 7 height 10
select select "service"
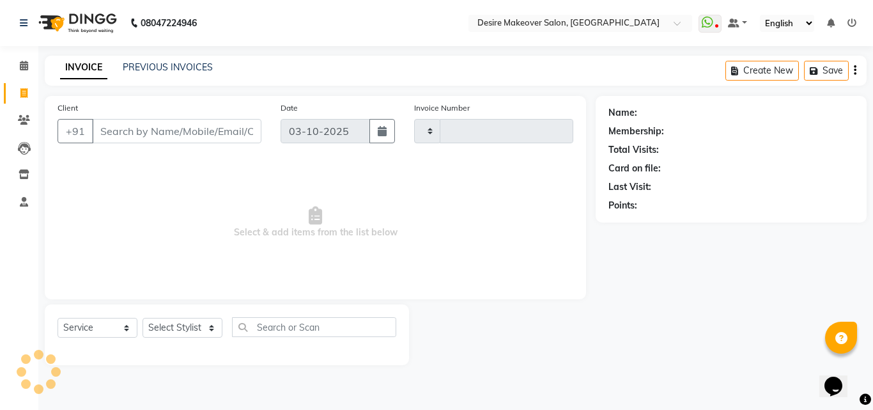
type input "0832"
select select "6198"
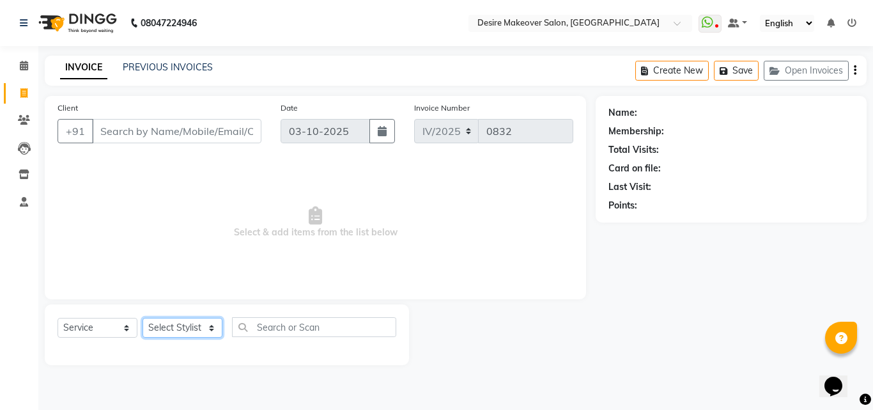
click at [214, 328] on select "Select Stylist akansha Anushaka Gorakhpur [PERSON_NAME] [PERSON_NAME] [PERSON_N…" at bounding box center [183, 328] width 80 height 20
select select "58066"
click at [143, 318] on select "Select Stylist akansha Anushaka Gorakhpur [PERSON_NAME] [PERSON_NAME] [PERSON_N…" at bounding box center [183, 328] width 80 height 20
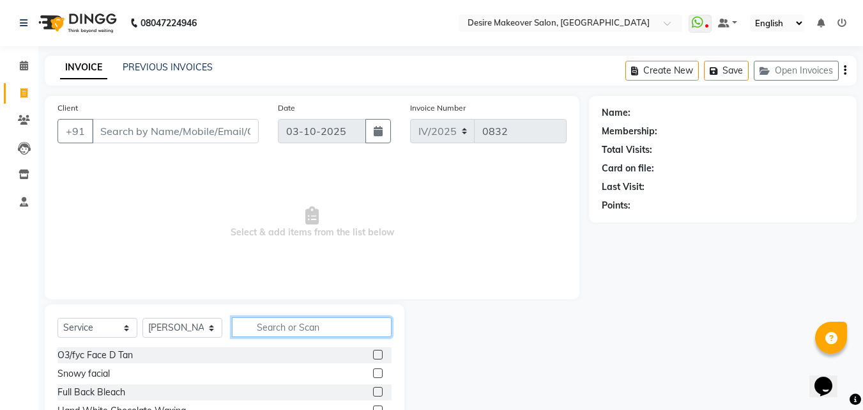
click at [261, 326] on input "text" at bounding box center [312, 327] width 160 height 20
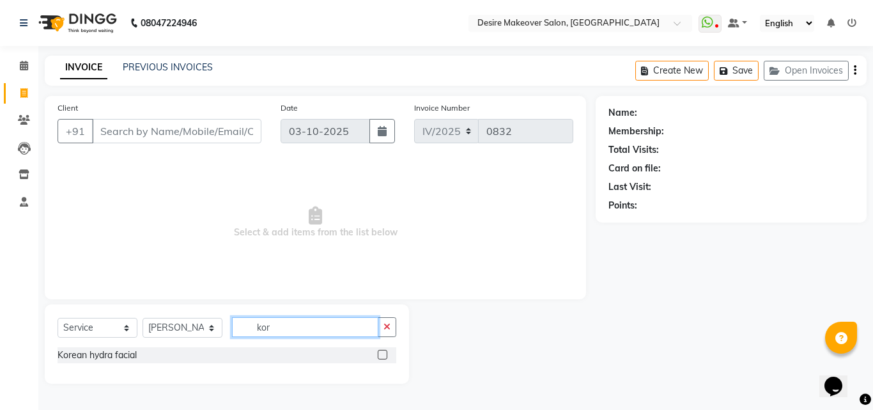
type input "kor"
click at [383, 351] on label at bounding box center [383, 355] width 10 height 10
click at [383, 351] on input "checkbox" at bounding box center [382, 355] width 8 height 8
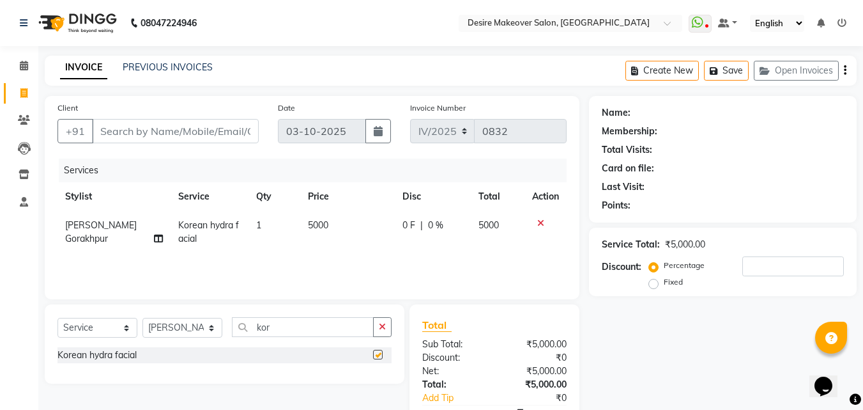
checkbox input "false"
click at [387, 321] on button "button" at bounding box center [382, 327] width 19 height 20
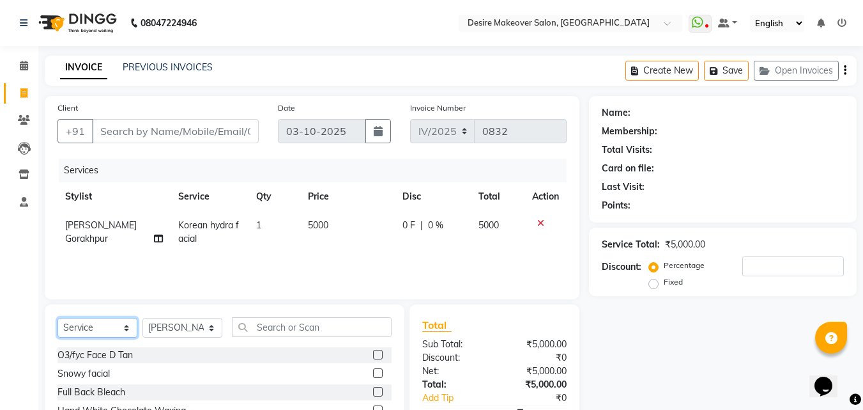
click at [125, 328] on select "Select Service Product Membership Package Voucher Prepaid Gift Card" at bounding box center [98, 328] width 80 height 20
select select "V"
click at [58, 318] on select "Select Service Product Membership Package Voucher Prepaid Gift Card" at bounding box center [98, 328] width 80 height 20
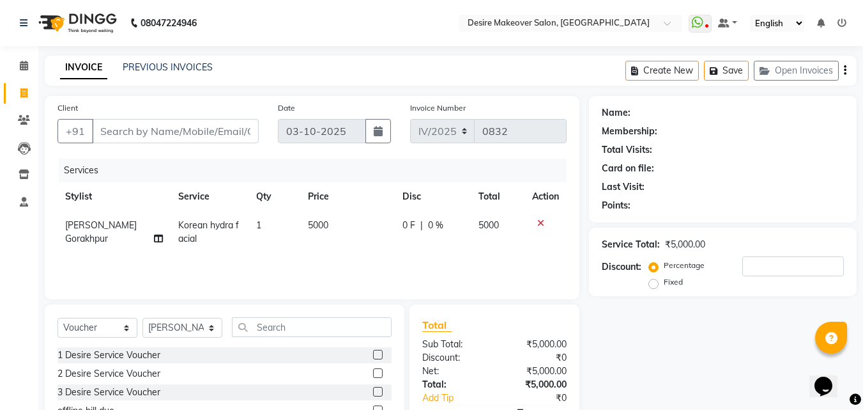
click at [263, 390] on div "3 Desire Service Voucher" at bounding box center [225, 392] width 334 height 16
click at [377, 390] on label at bounding box center [378, 392] width 10 height 10
click at [377, 390] on input "checkbox" at bounding box center [377, 392] width 8 height 8
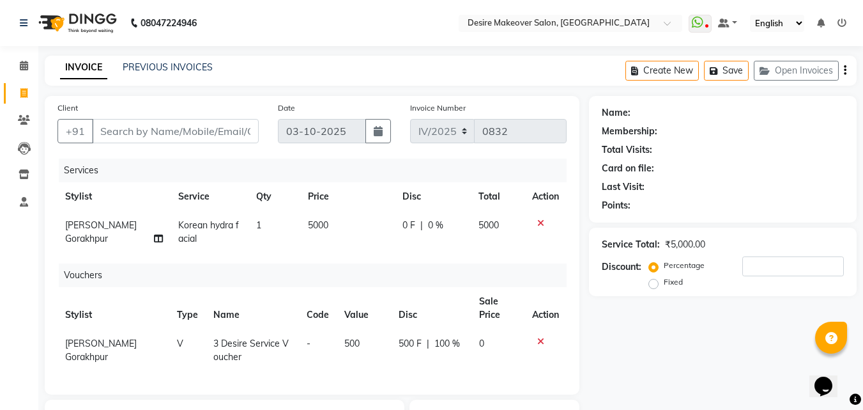
checkbox input "false"
click at [354, 341] on span "500" at bounding box center [351, 343] width 15 height 12
select select "58066"
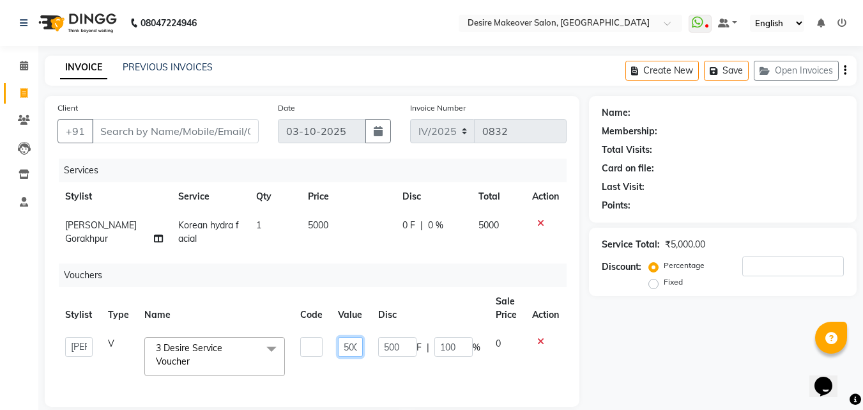
click at [356, 345] on input "500" at bounding box center [350, 347] width 24 height 20
click at [359, 344] on input "500" at bounding box center [350, 347] width 24 height 20
type input "5"
type input "5000"
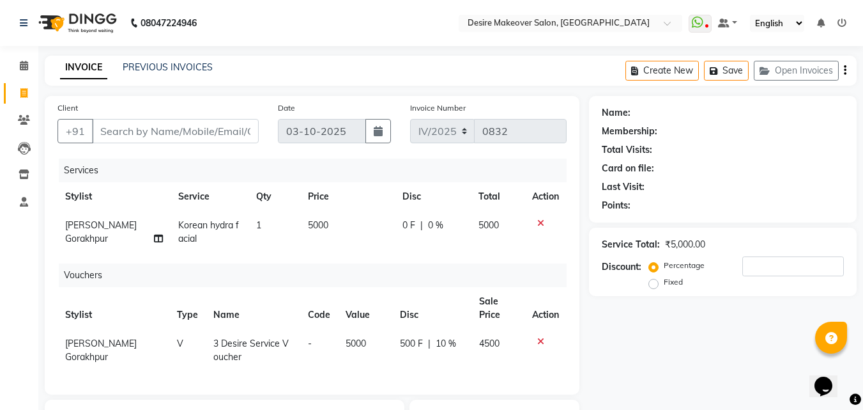
click at [456, 369] on td "500 F | 10 %" at bounding box center [431, 350] width 79 height 42
select select "58066"
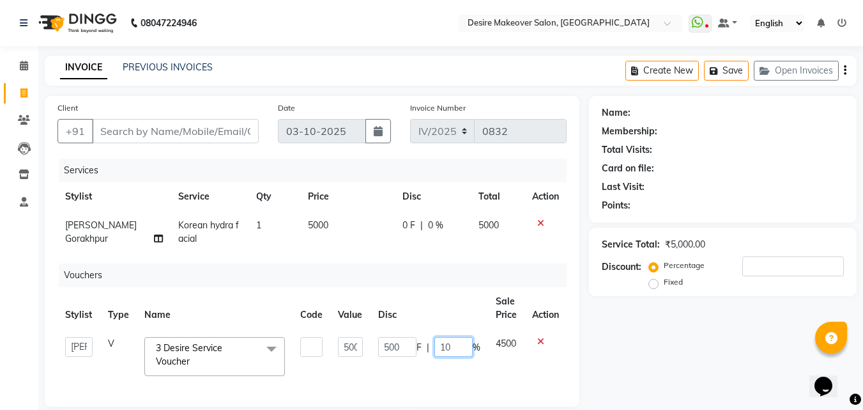
click at [454, 346] on input "10" at bounding box center [454, 347] width 38 height 20
type input "1"
click at [512, 355] on td "4500" at bounding box center [506, 356] width 36 height 54
select select "58066"
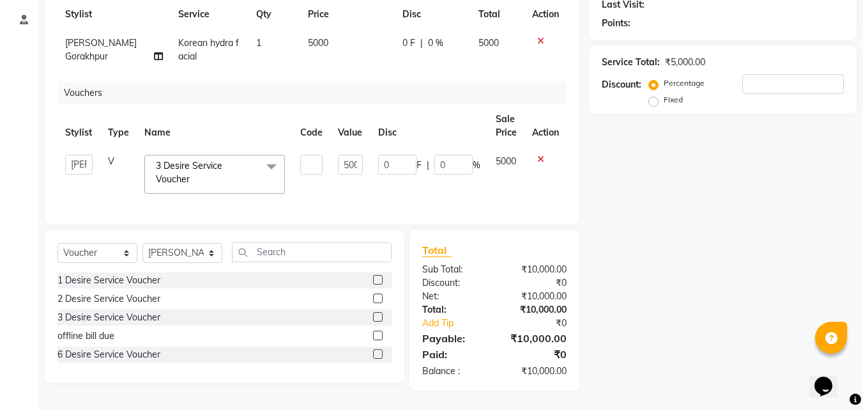
scroll to position [192, 0]
click at [537, 155] on icon at bounding box center [540, 159] width 7 height 9
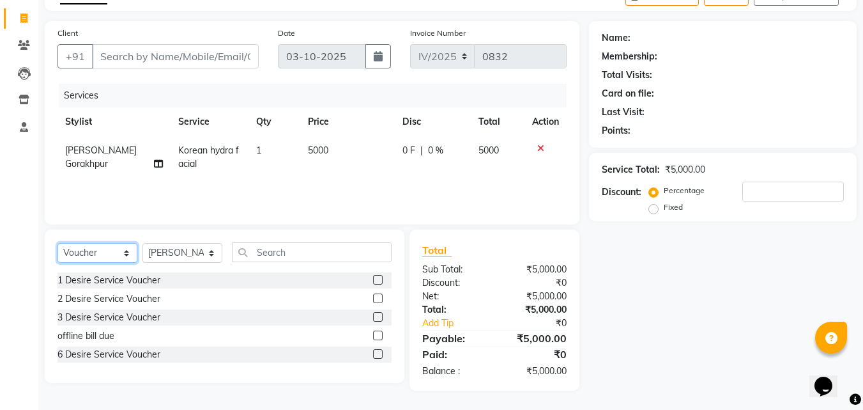
click at [124, 254] on select "Select Service Product Membership Package Voucher Prepaid Gift Card" at bounding box center [98, 253] width 80 height 20
select select "service"
click at [58, 243] on select "Select Service Product Membership Package Voucher Prepaid Gift Card" at bounding box center [98, 253] width 80 height 20
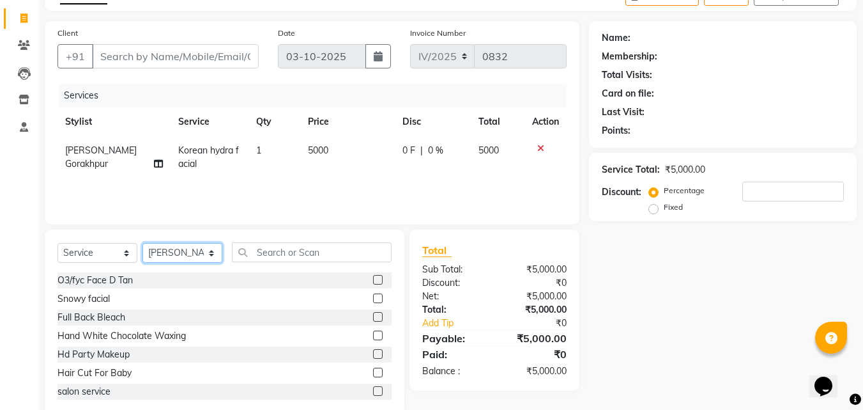
click at [208, 252] on select "Select Stylist akansha Anushaka Gorakhpur [PERSON_NAME] [PERSON_NAME] [PERSON_N…" at bounding box center [183, 253] width 80 height 20
select select "91540"
click at [143, 243] on select "Select Stylist akansha Anushaka Gorakhpur [PERSON_NAME] [PERSON_NAME] [PERSON_N…" at bounding box center [183, 253] width 80 height 20
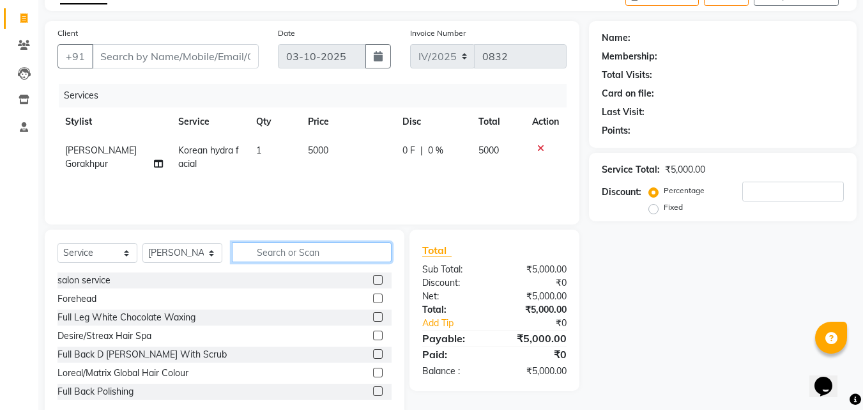
click at [278, 251] on input "text" at bounding box center [312, 252] width 160 height 20
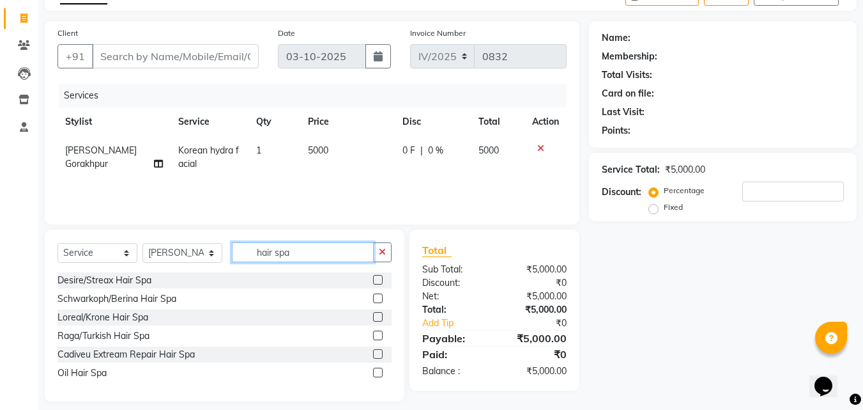
type input "hair spa"
click at [376, 300] on label at bounding box center [378, 298] width 10 height 10
click at [376, 300] on input "checkbox" at bounding box center [377, 299] width 8 height 8
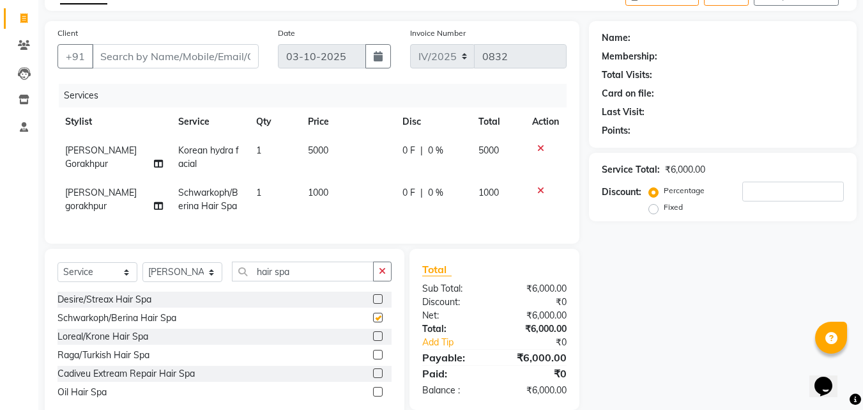
checkbox input "false"
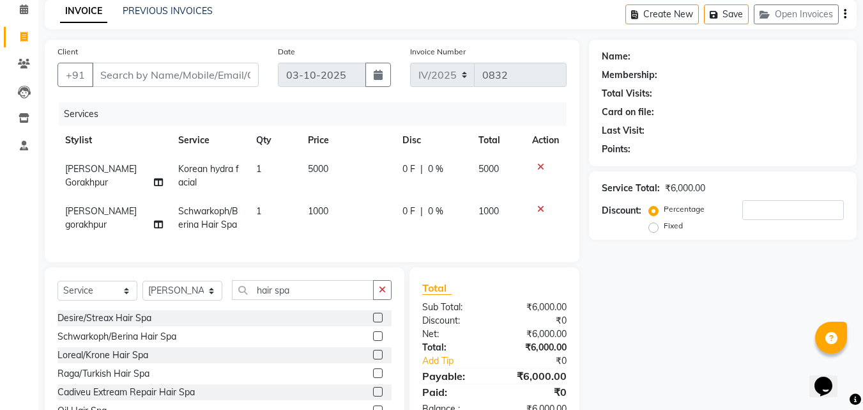
scroll to position [55, 0]
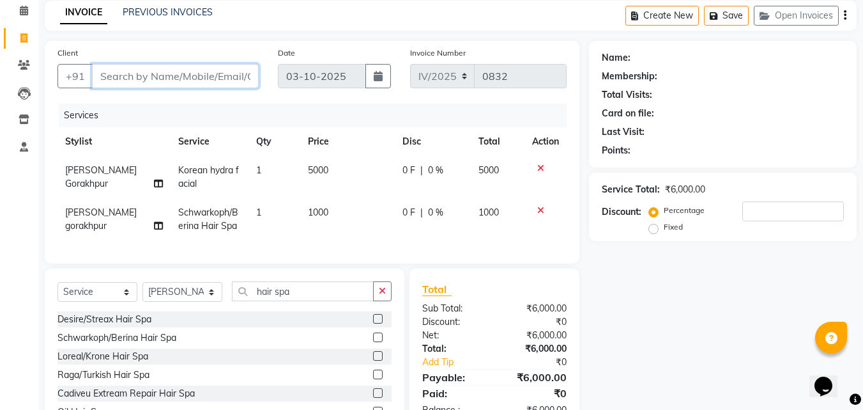
click at [206, 77] on input "Client" at bounding box center [175, 76] width 167 height 24
type input "n"
type input "0"
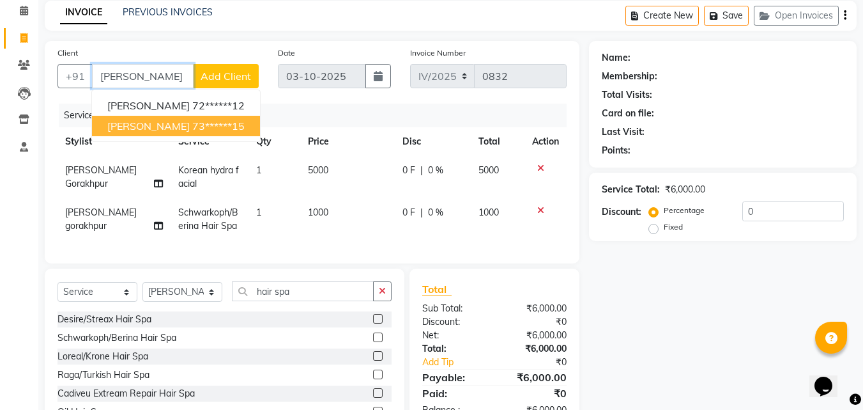
click at [192, 131] on ngb-highlight "73******15" at bounding box center [218, 126] width 52 height 13
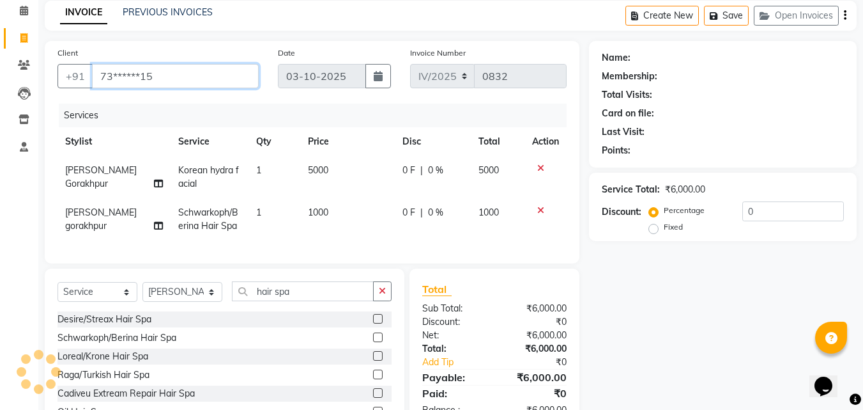
type input "73******15"
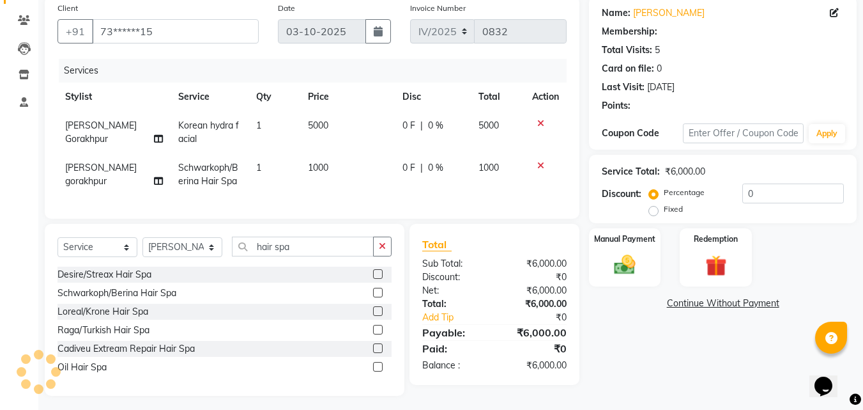
scroll to position [114, 0]
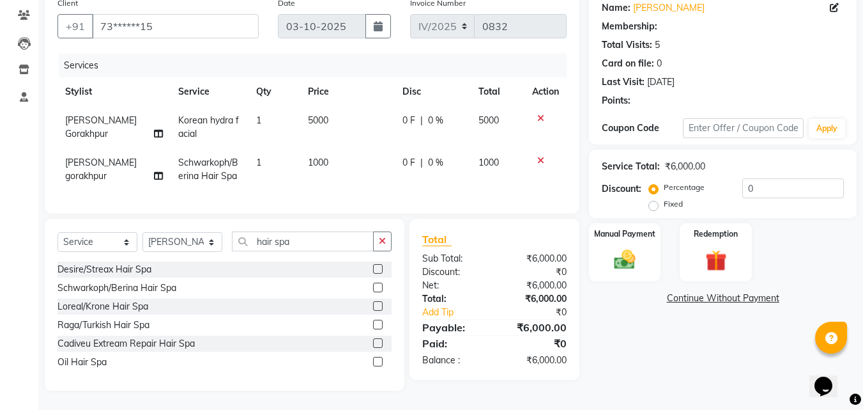
select select "1: Object"
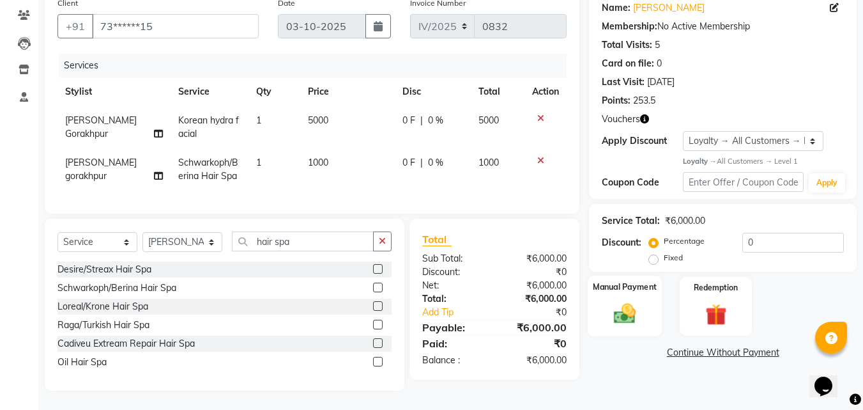
click at [629, 289] on div "Manual Payment" at bounding box center [625, 305] width 75 height 61
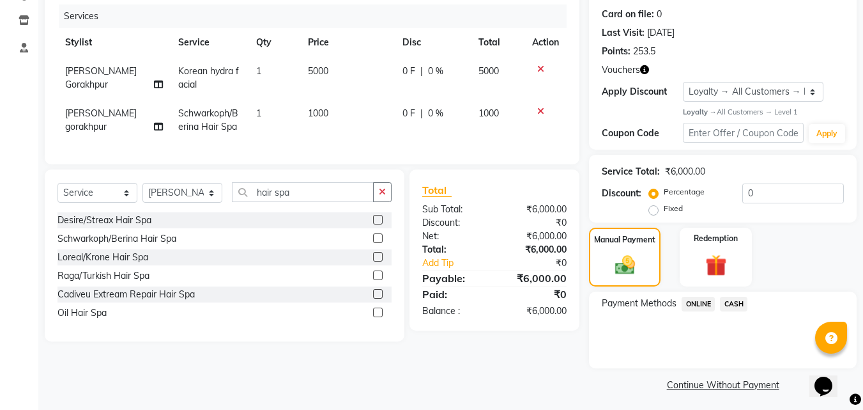
scroll to position [158, 0]
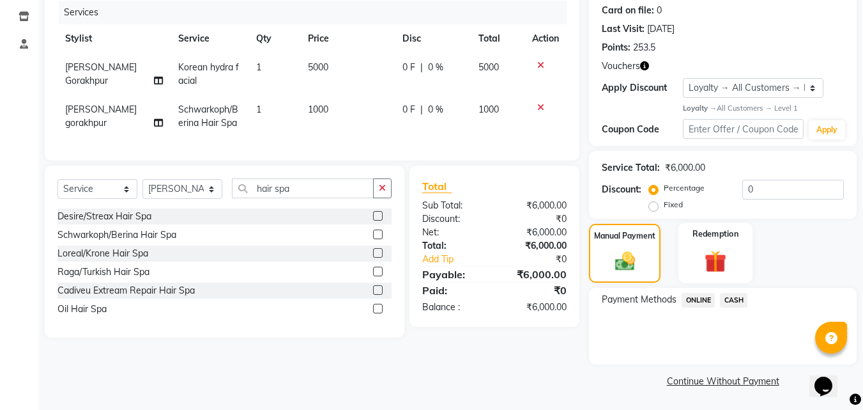
click at [718, 268] on img at bounding box center [716, 261] width 36 height 27
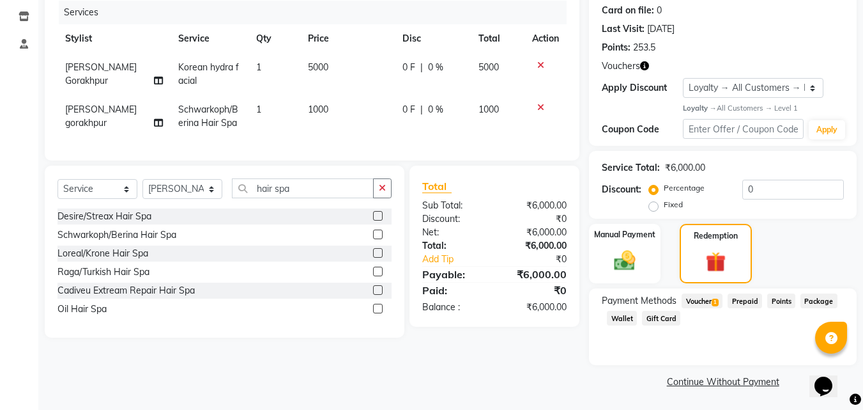
click at [712, 300] on span "Voucher 1" at bounding box center [702, 300] width 41 height 15
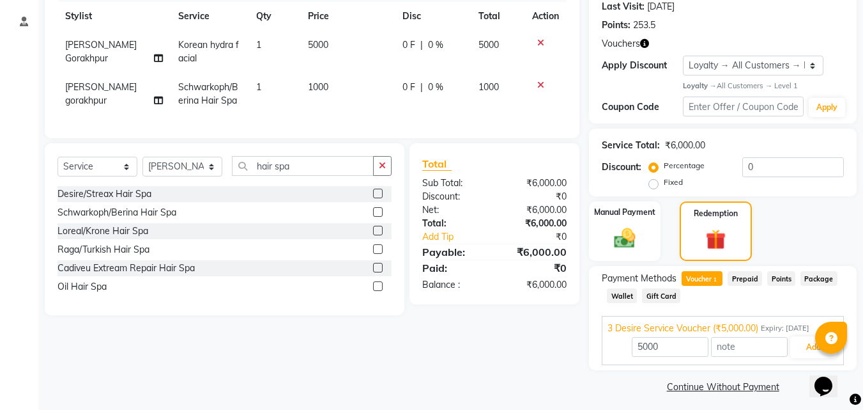
scroll to position [186, 0]
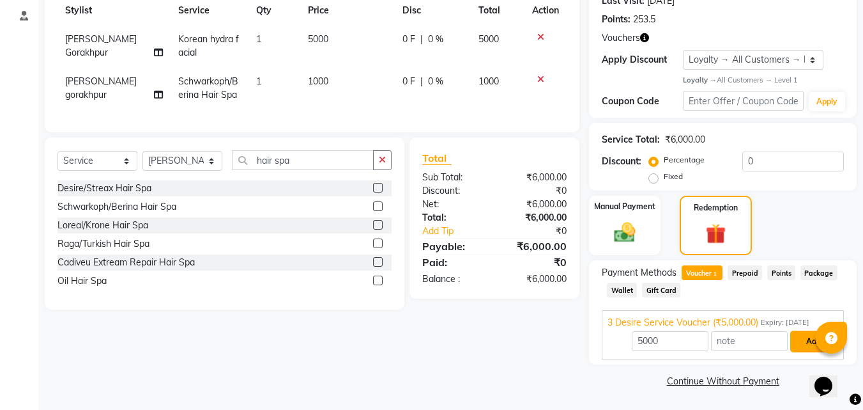
click at [799, 341] on button "Add" at bounding box center [814, 341] width 47 height 22
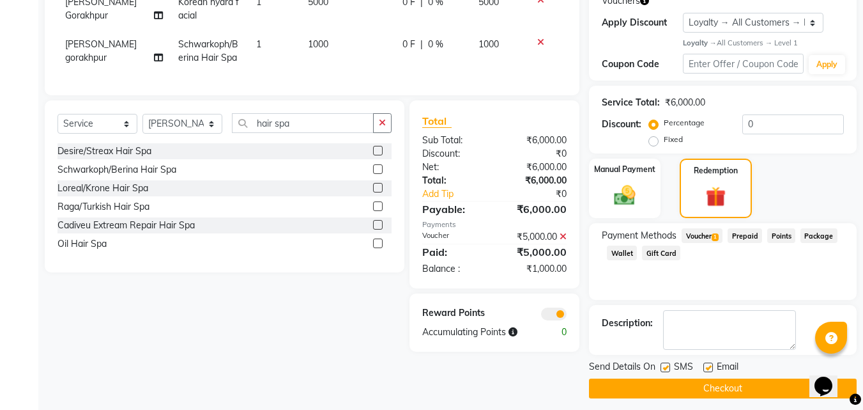
scroll to position [231, 0]
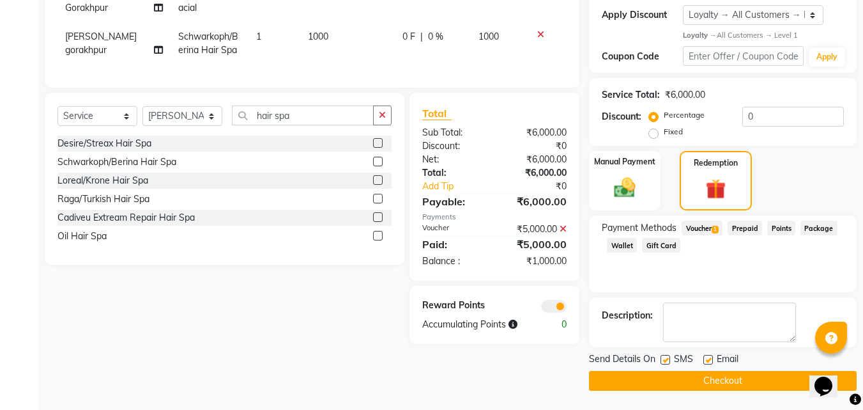
click at [412, 35] on span "0 F" at bounding box center [409, 36] width 13 height 13
select select "91540"
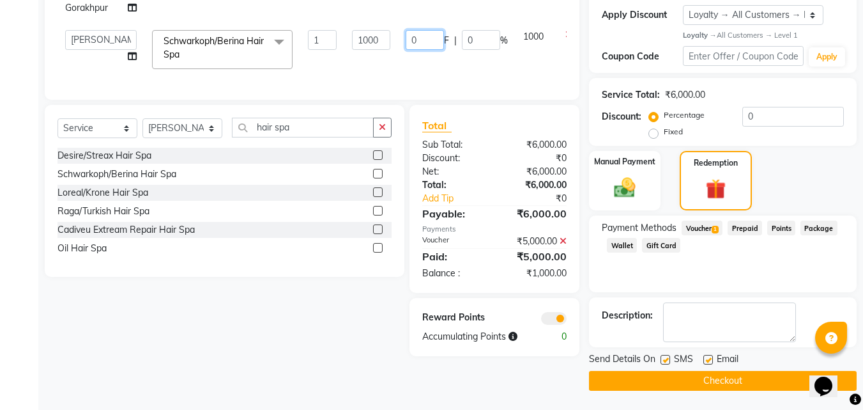
click at [406, 50] on input "0" at bounding box center [425, 40] width 38 height 20
type input "100"
click at [447, 73] on div "Services Stylist Service Qty Price Disc Total Action [PERSON_NAME] Gorakhpur Ko…" at bounding box center [312, 7] width 509 height 159
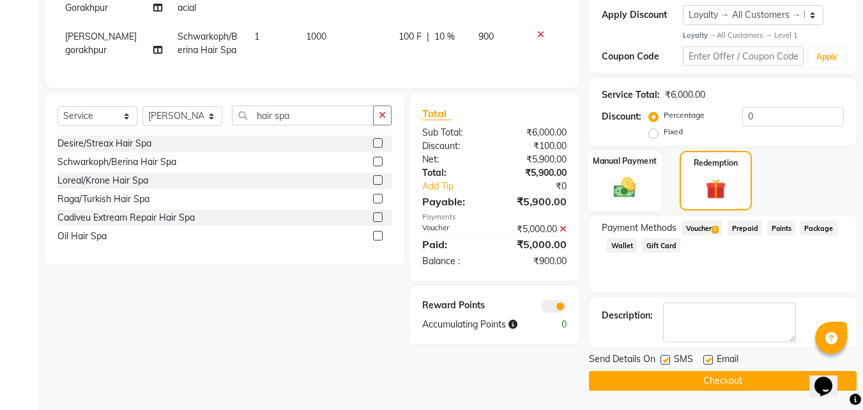
click at [632, 196] on img at bounding box center [625, 188] width 36 height 26
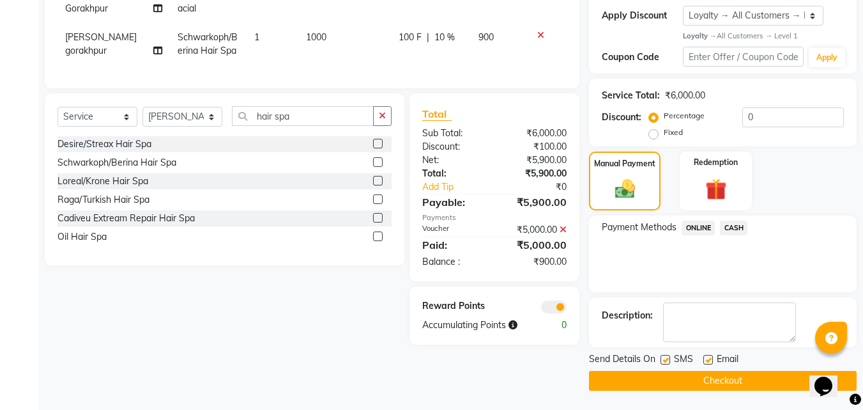
click at [697, 228] on span "ONLINE" at bounding box center [698, 227] width 33 height 15
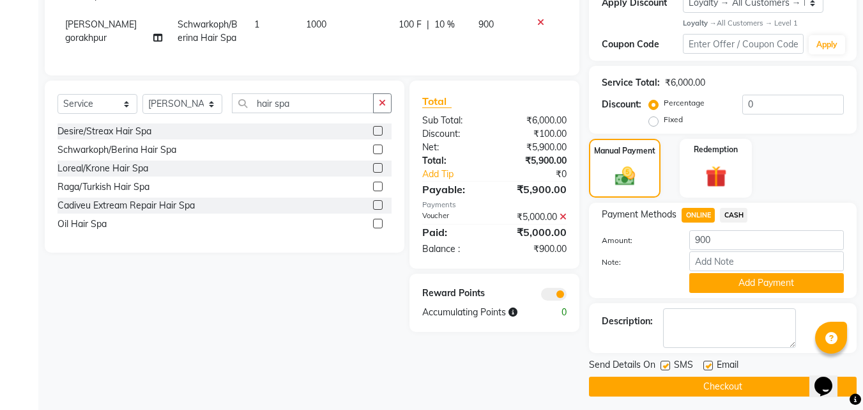
scroll to position [249, 0]
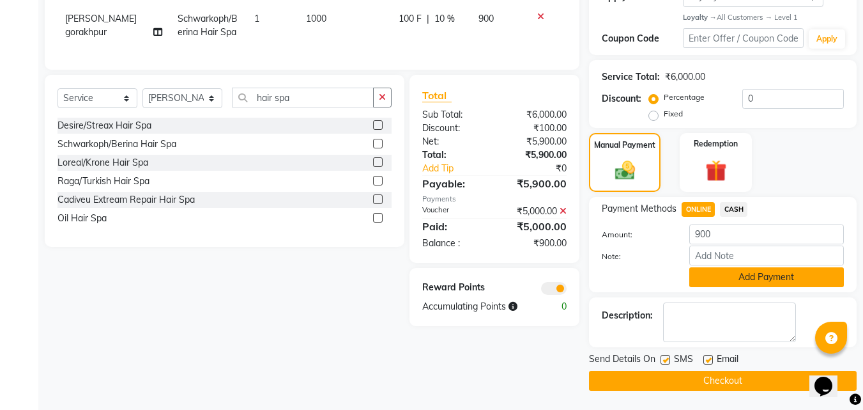
click at [727, 277] on button "Add Payment" at bounding box center [767, 277] width 155 height 20
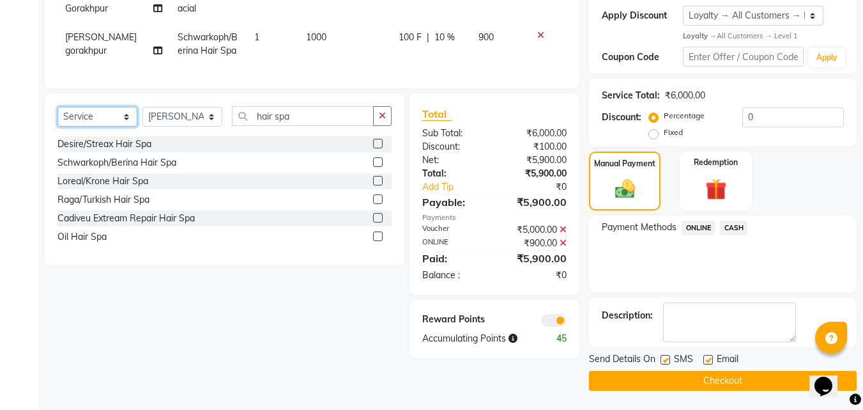
click at [128, 123] on select "Select Service Product Membership Package Voucher Prepaid Gift Card" at bounding box center [98, 117] width 80 height 20
select select "V"
click at [58, 116] on select "Select Service Product Membership Package Voucher Prepaid Gift Card" at bounding box center [98, 117] width 80 height 20
click at [189, 148] on div "1 Desire Service Voucher" at bounding box center [225, 144] width 334 height 16
click at [376, 148] on label at bounding box center [378, 144] width 10 height 10
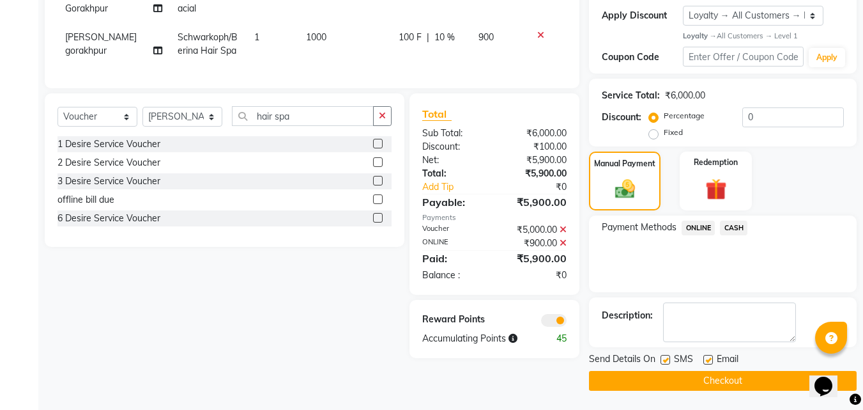
click at [376, 148] on input "checkbox" at bounding box center [377, 144] width 8 height 8
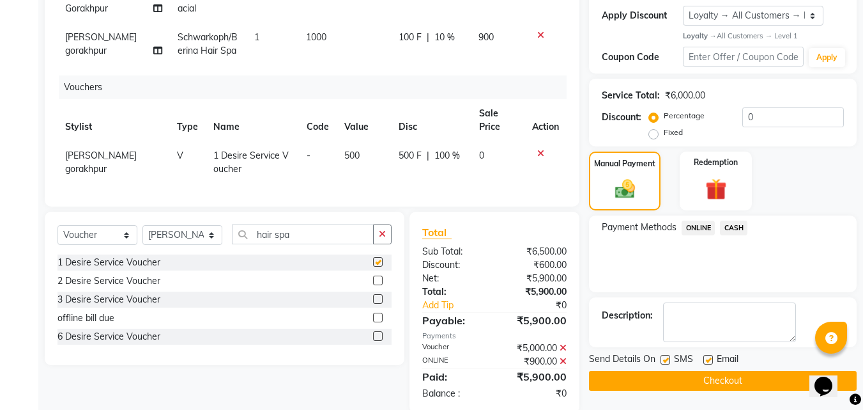
checkbox input "false"
click at [178, 284] on div "2 Desire Service Voucher" at bounding box center [225, 281] width 334 height 16
click at [374, 285] on label at bounding box center [378, 280] width 10 height 10
click at [374, 285] on input "checkbox" at bounding box center [377, 281] width 8 height 8
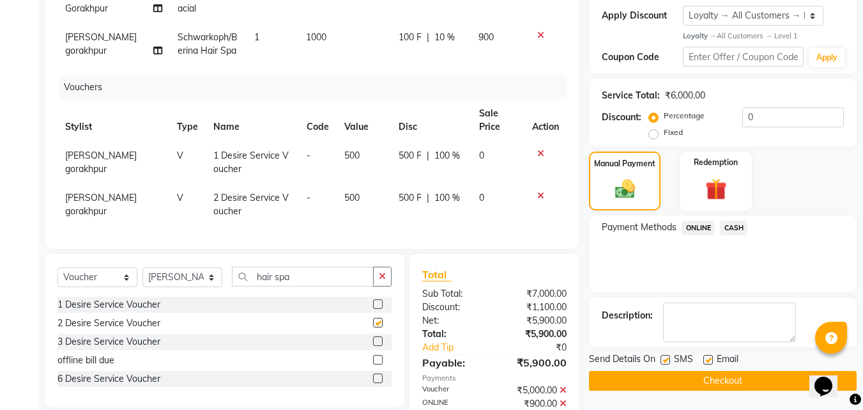
checkbox input "false"
click at [355, 150] on td "500" at bounding box center [364, 162] width 54 height 42
select select "91540"
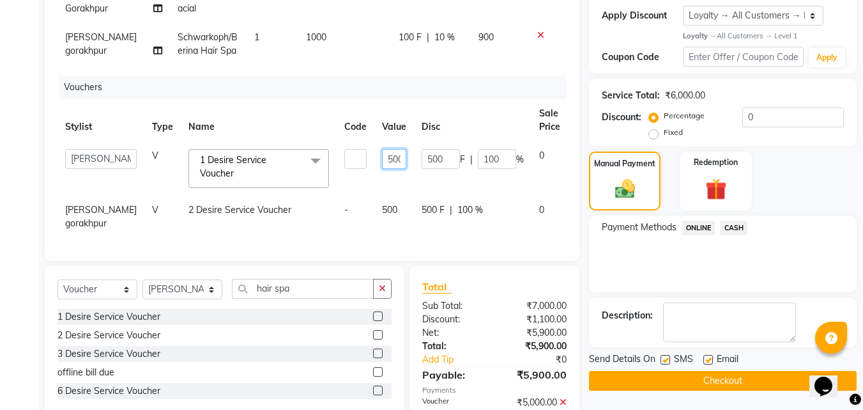
click at [382, 158] on input "500" at bounding box center [394, 159] width 24 height 20
type input "5"
type input "150"
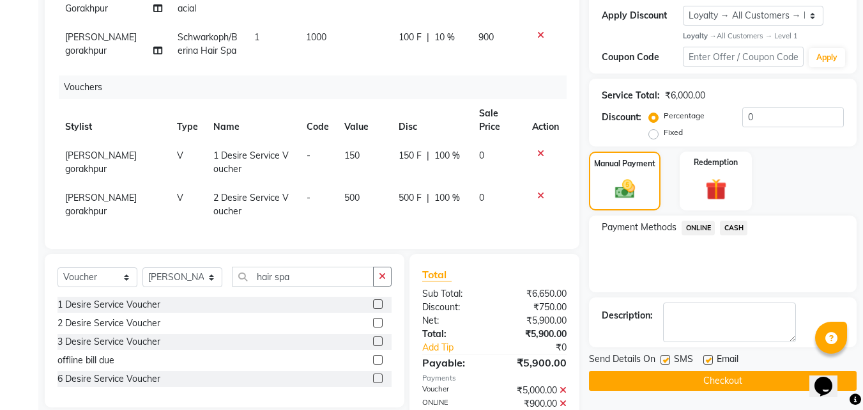
click at [368, 206] on td "500" at bounding box center [364, 204] width 54 height 42
select select "91540"
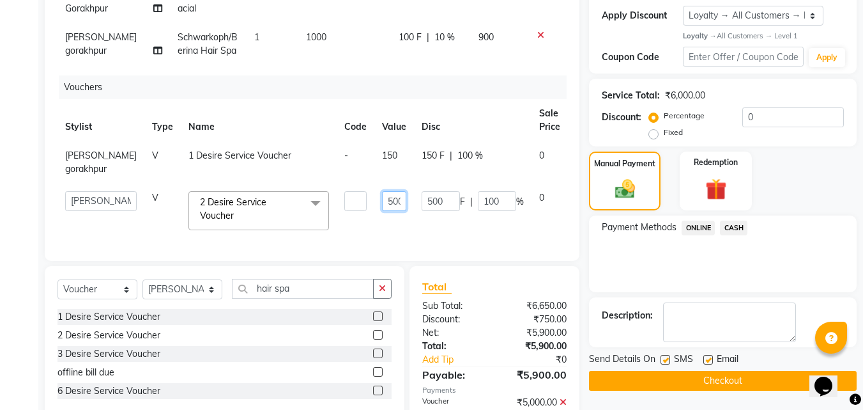
click at [382, 200] on input "500" at bounding box center [394, 201] width 24 height 20
type input "0"
click at [382, 199] on input "0" at bounding box center [394, 201] width 24 height 20
type input "100"
click at [473, 227] on div "Services Stylist Service Qty Price Disc Total Action [PERSON_NAME] Gorakhpur Ko…" at bounding box center [312, 88] width 509 height 320
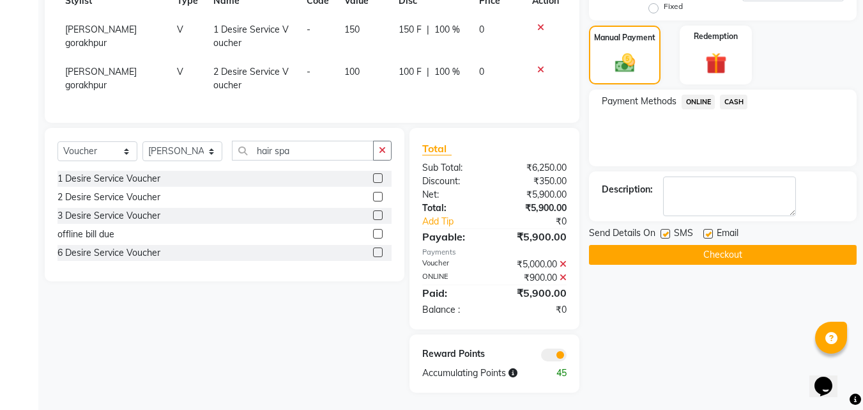
scroll to position [358, 0]
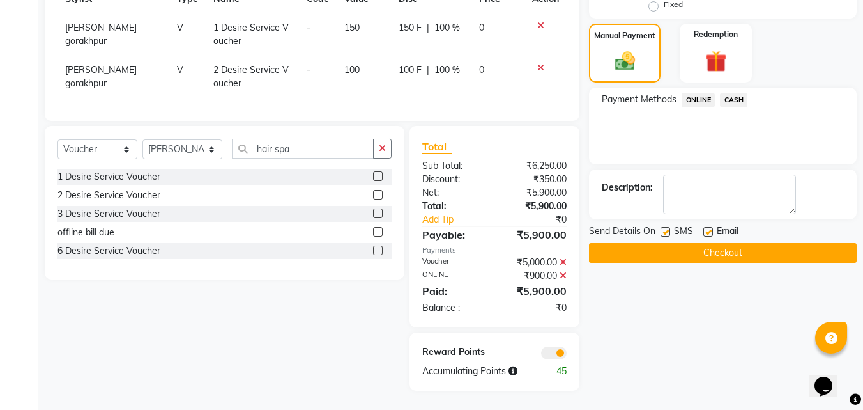
click at [701, 102] on span "ONLINE" at bounding box center [698, 100] width 33 height 15
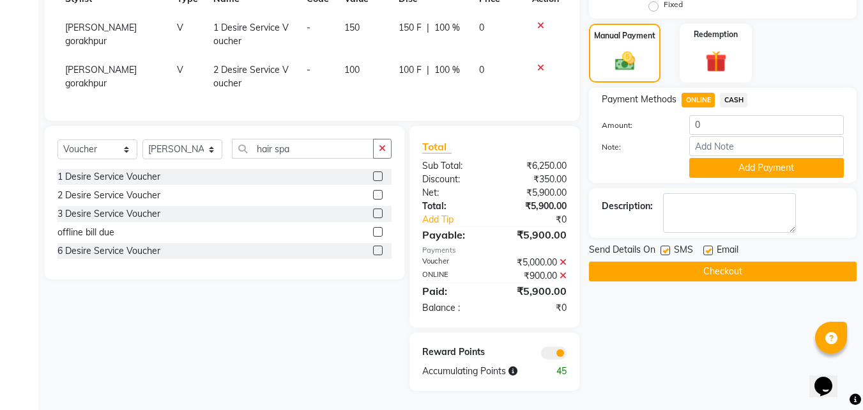
click at [721, 266] on button "Checkout" at bounding box center [723, 271] width 268 height 20
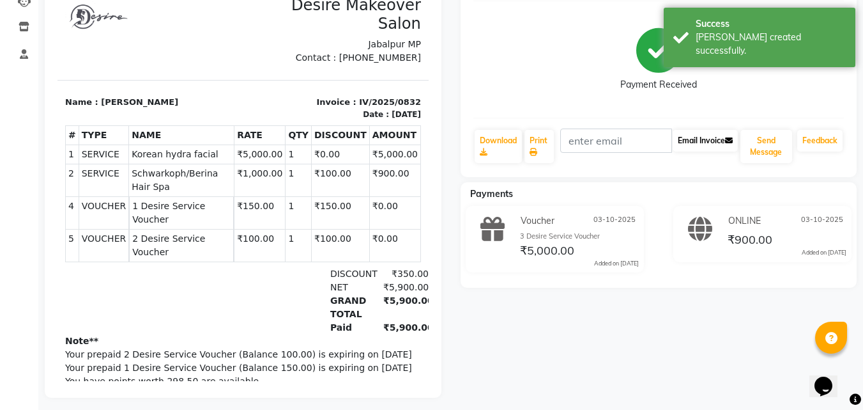
scroll to position [164, 0]
